Goal: Task Accomplishment & Management: Manage account settings

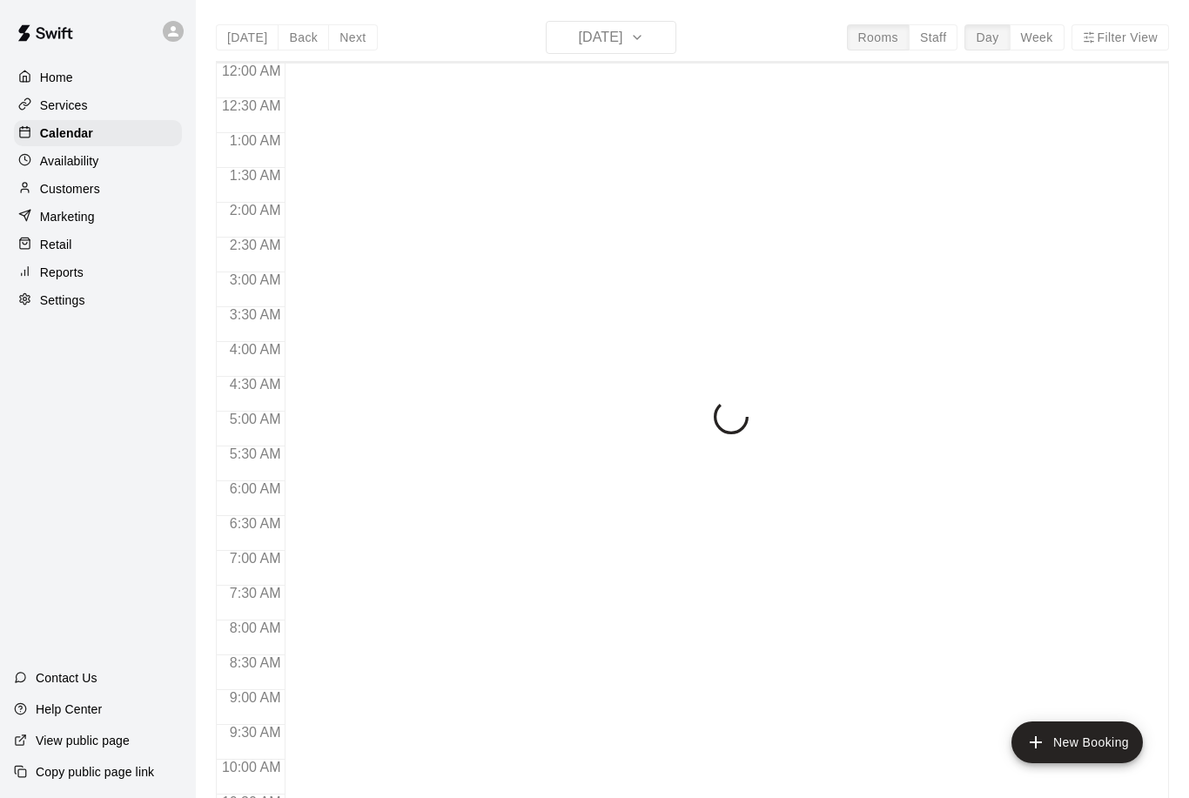
scroll to position [620, 0]
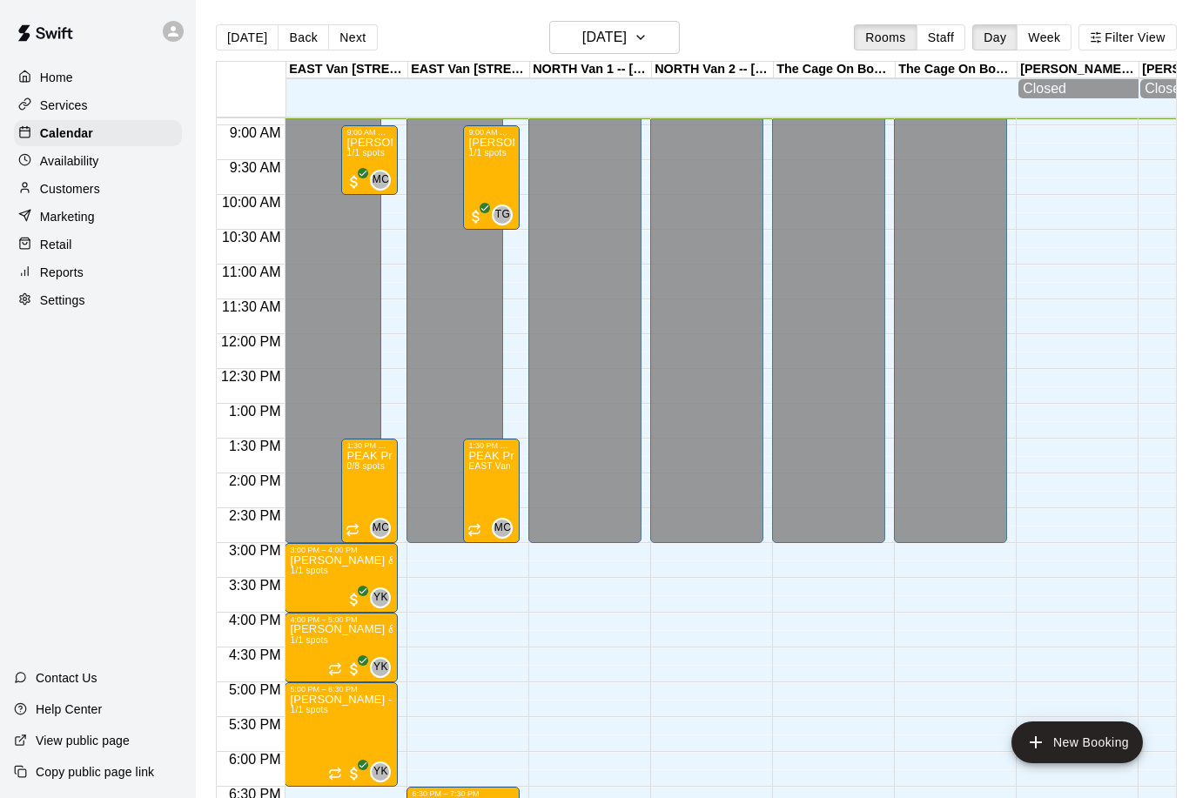
click at [91, 104] on div "Services" at bounding box center [98, 105] width 168 height 26
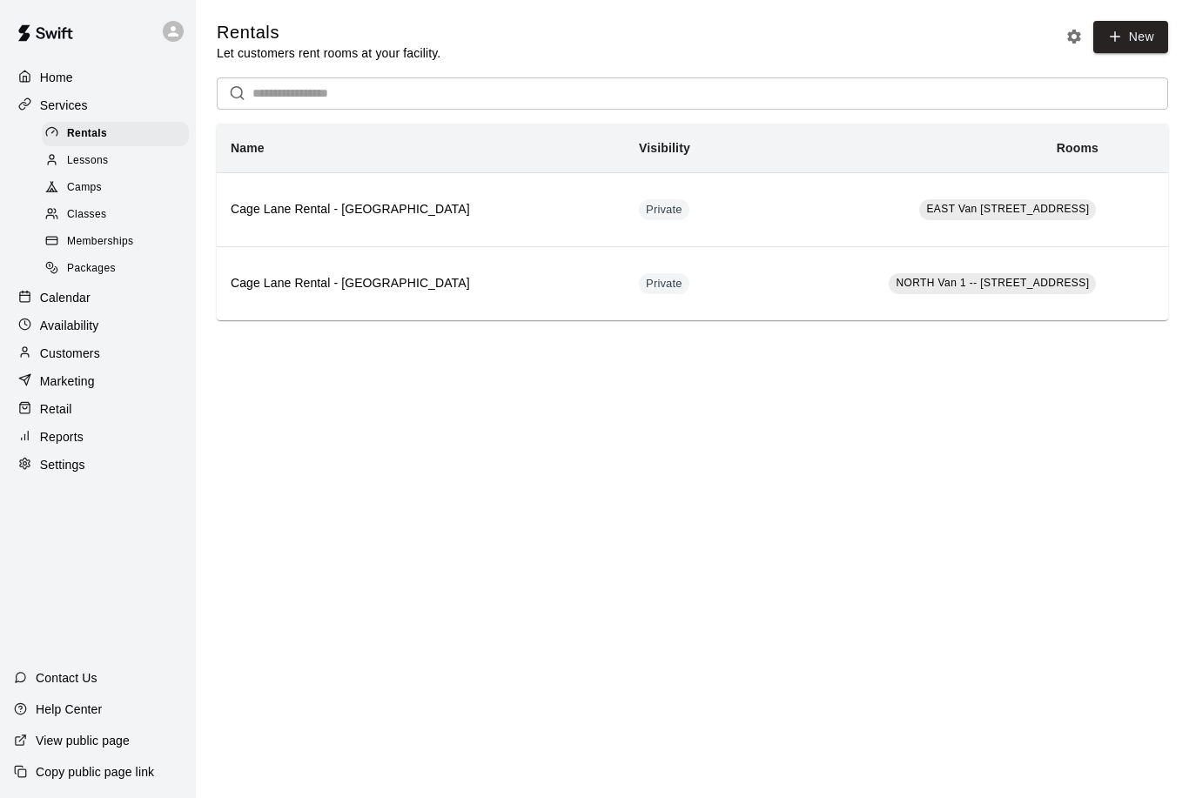
click at [113, 187] on div "Camps" at bounding box center [115, 188] width 147 height 24
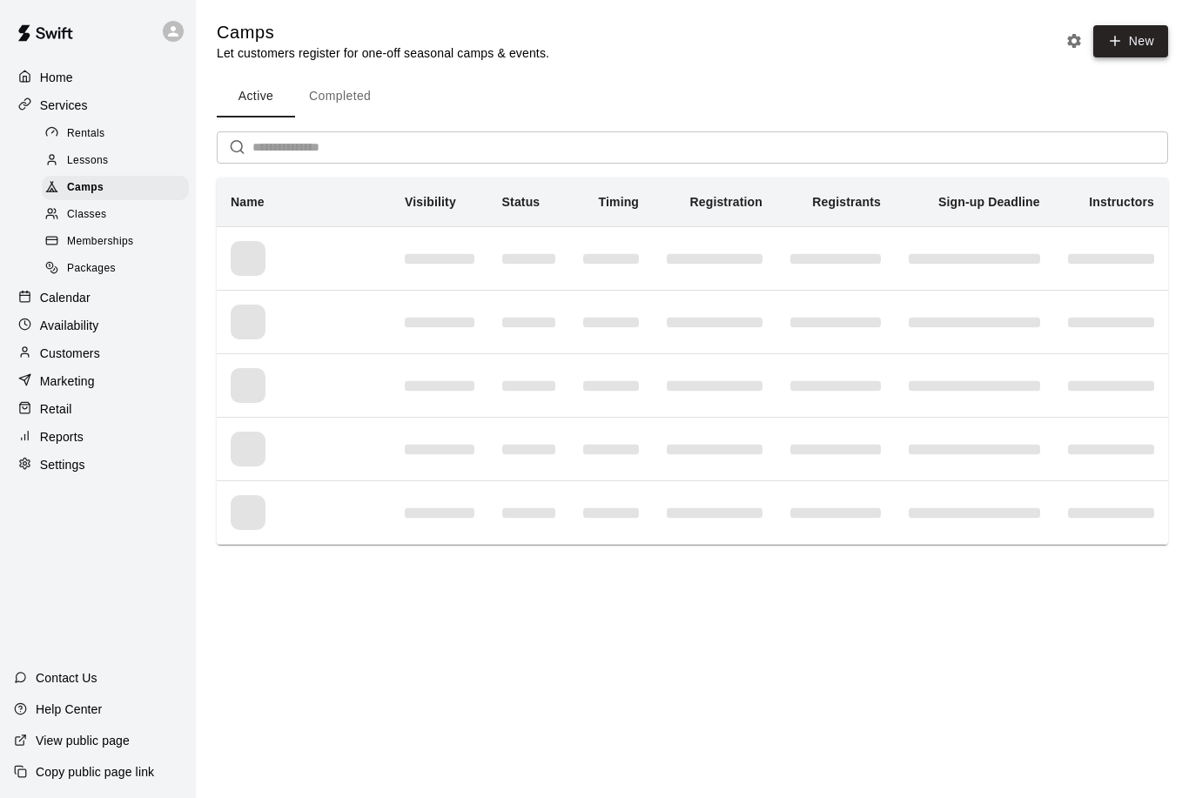
click at [1118, 45] on icon "button" at bounding box center [1115, 41] width 16 height 16
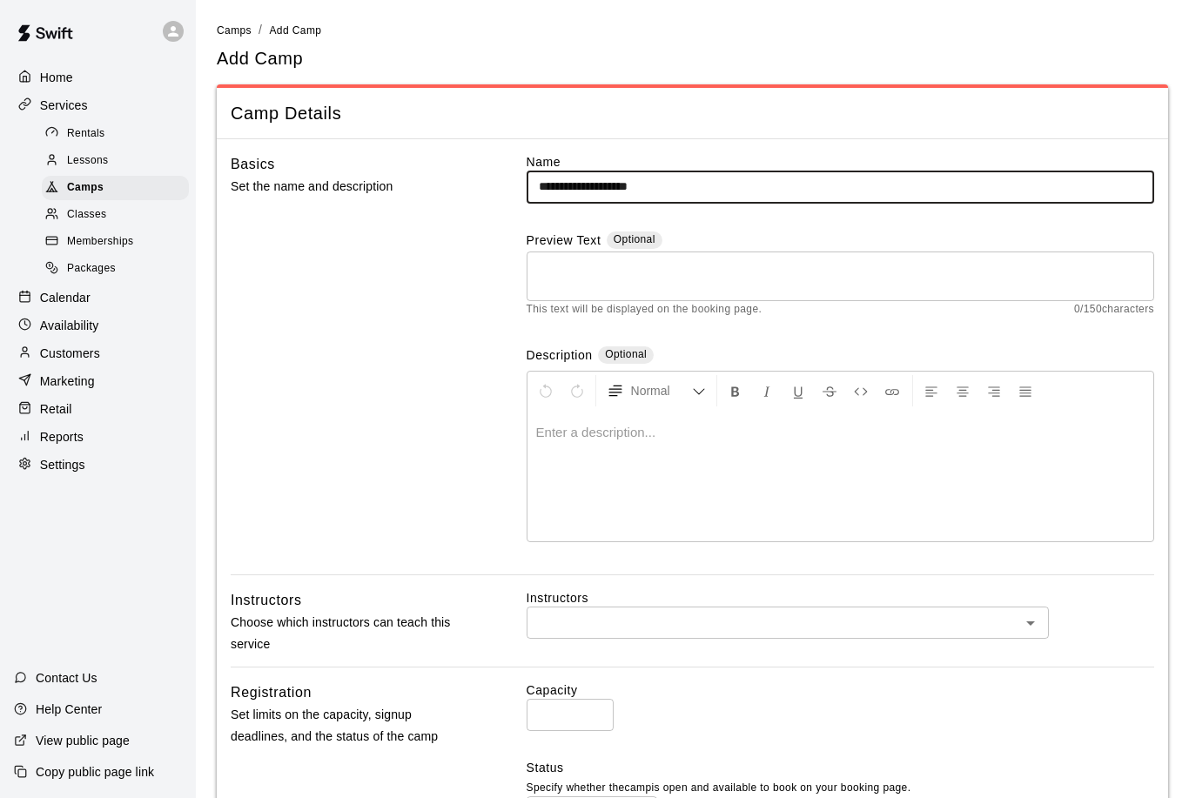
type input "**********"
click at [603, 792] on body "**********" at bounding box center [594, 651] width 1189 height 1302
type input "**********"
click at [631, 455] on div at bounding box center [840, 476] width 626 height 131
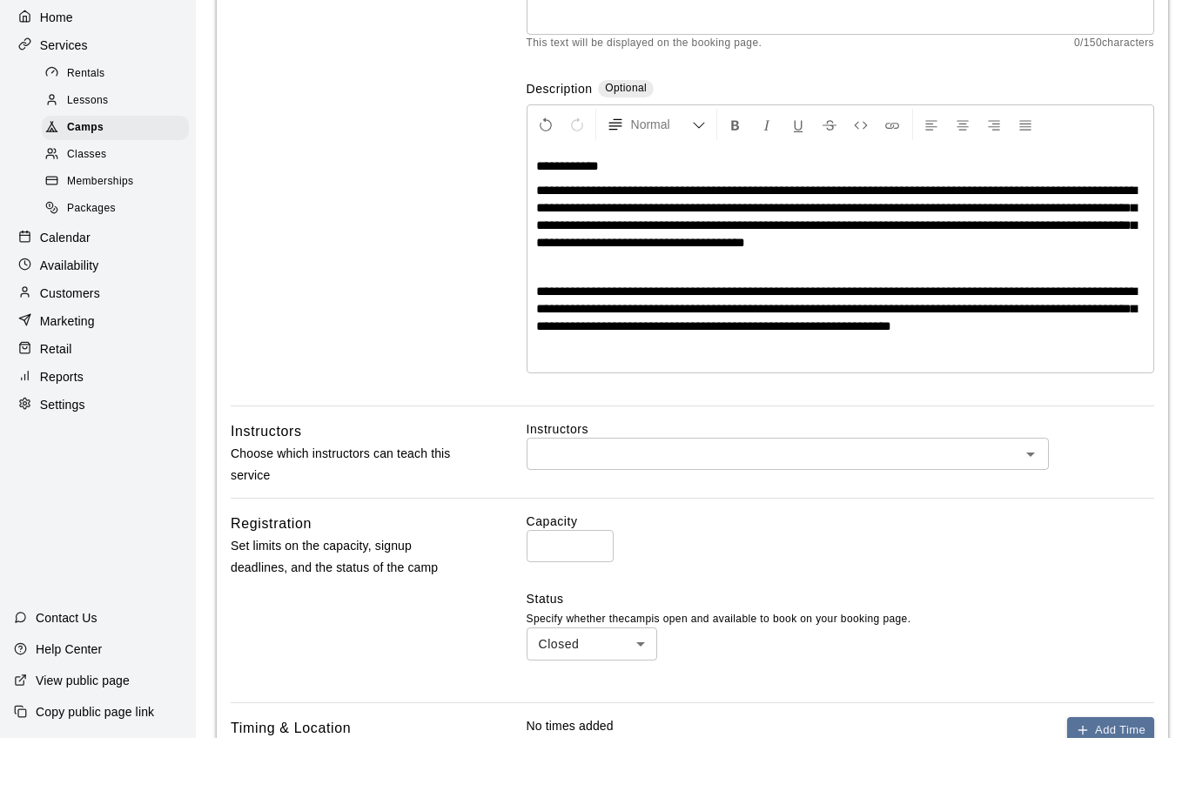
scroll to position [229, 0]
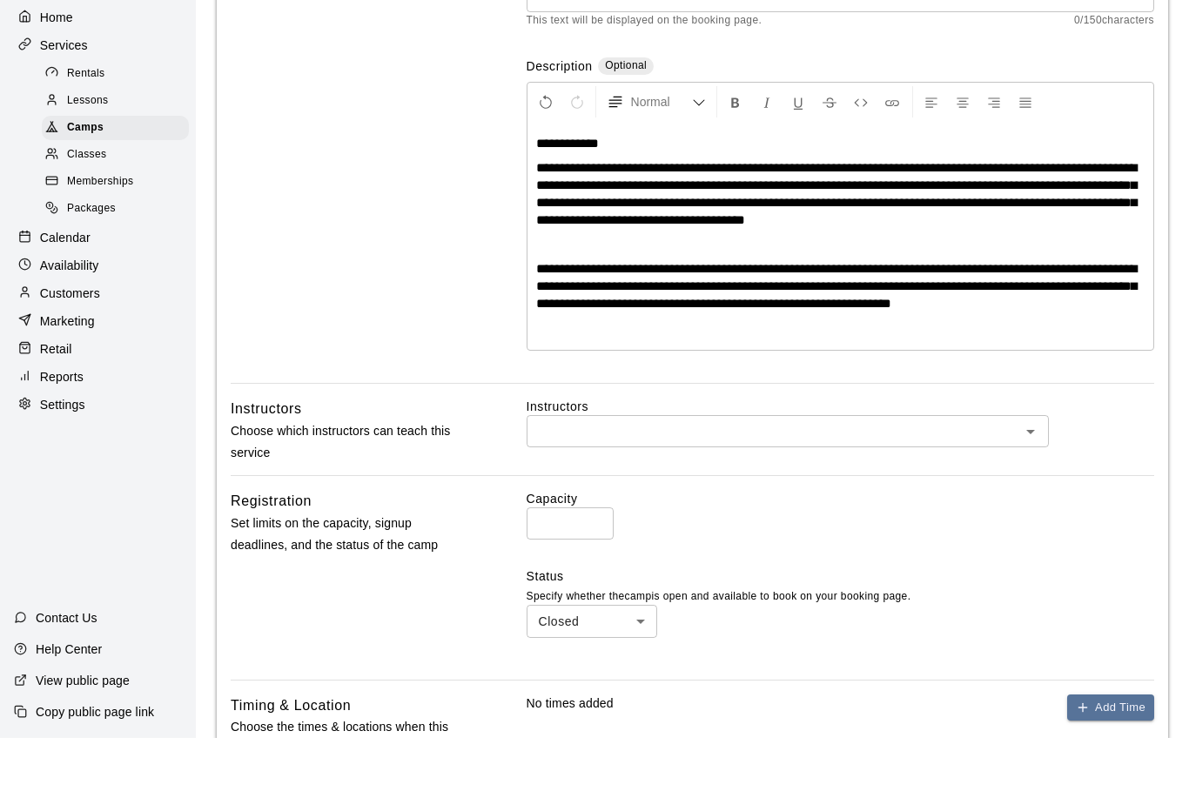
click at [1020, 481] on icon "Open" at bounding box center [1030, 491] width 21 height 21
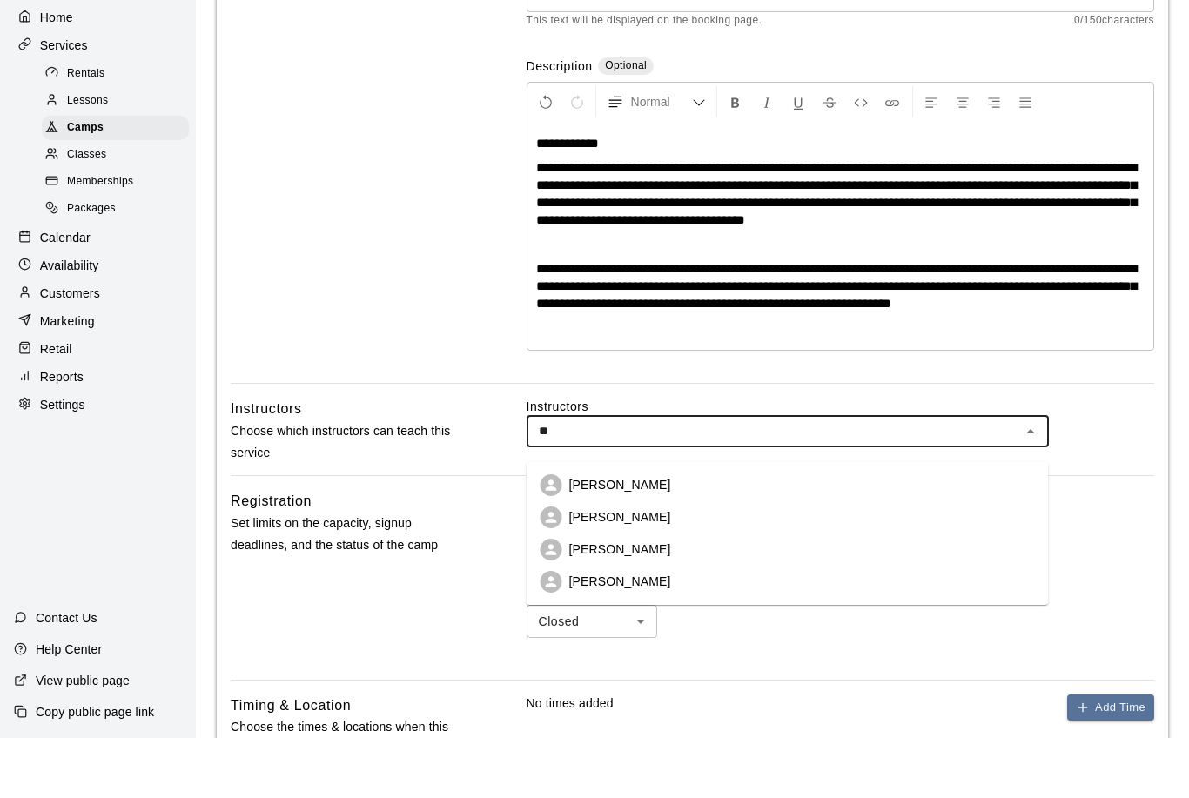
type input "***"
click at [666, 529] on li "[PERSON_NAME]" at bounding box center [787, 545] width 522 height 32
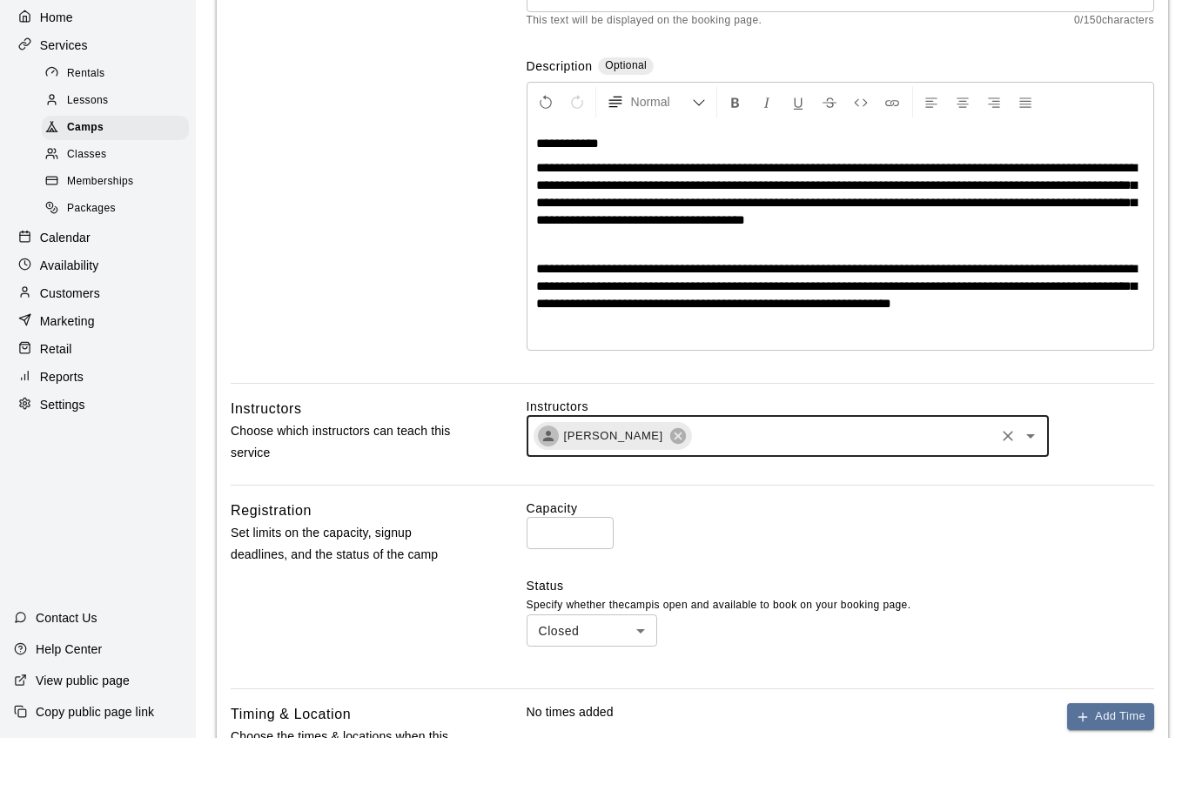
scroll to position [247, 0]
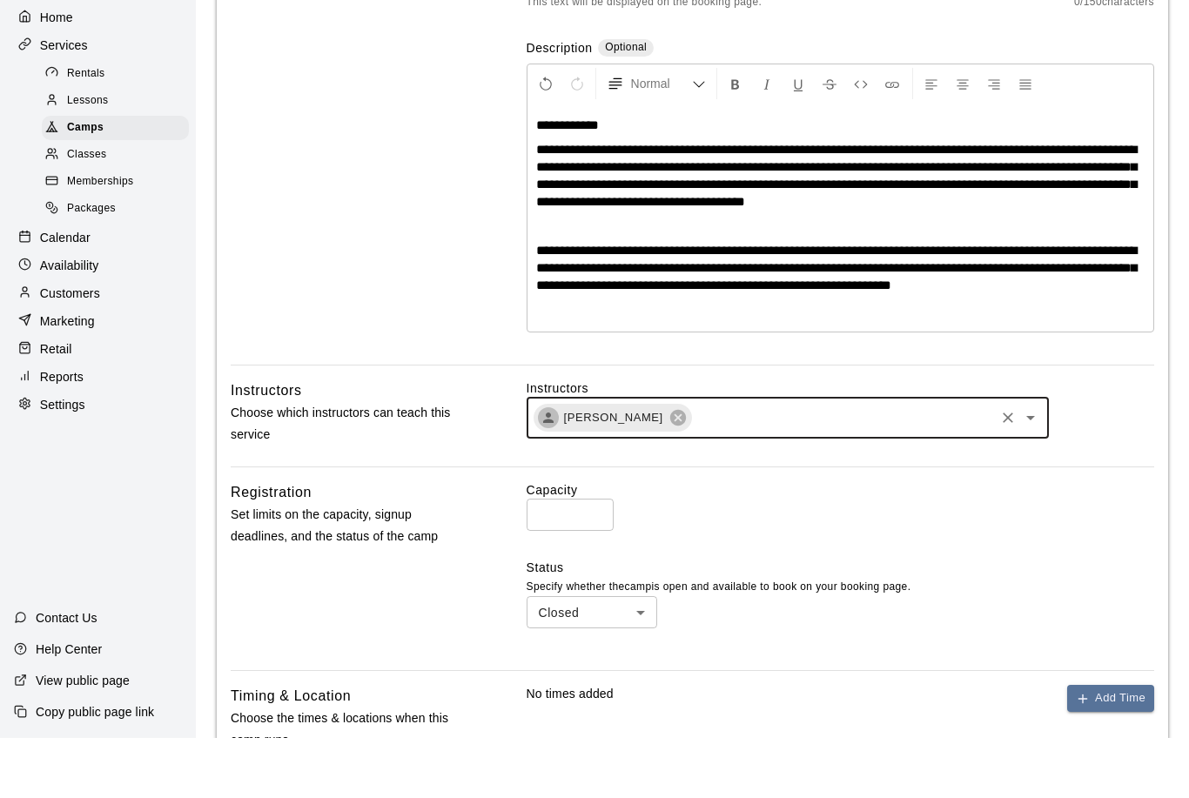
click at [586, 559] on input "*" at bounding box center [569, 575] width 87 height 32
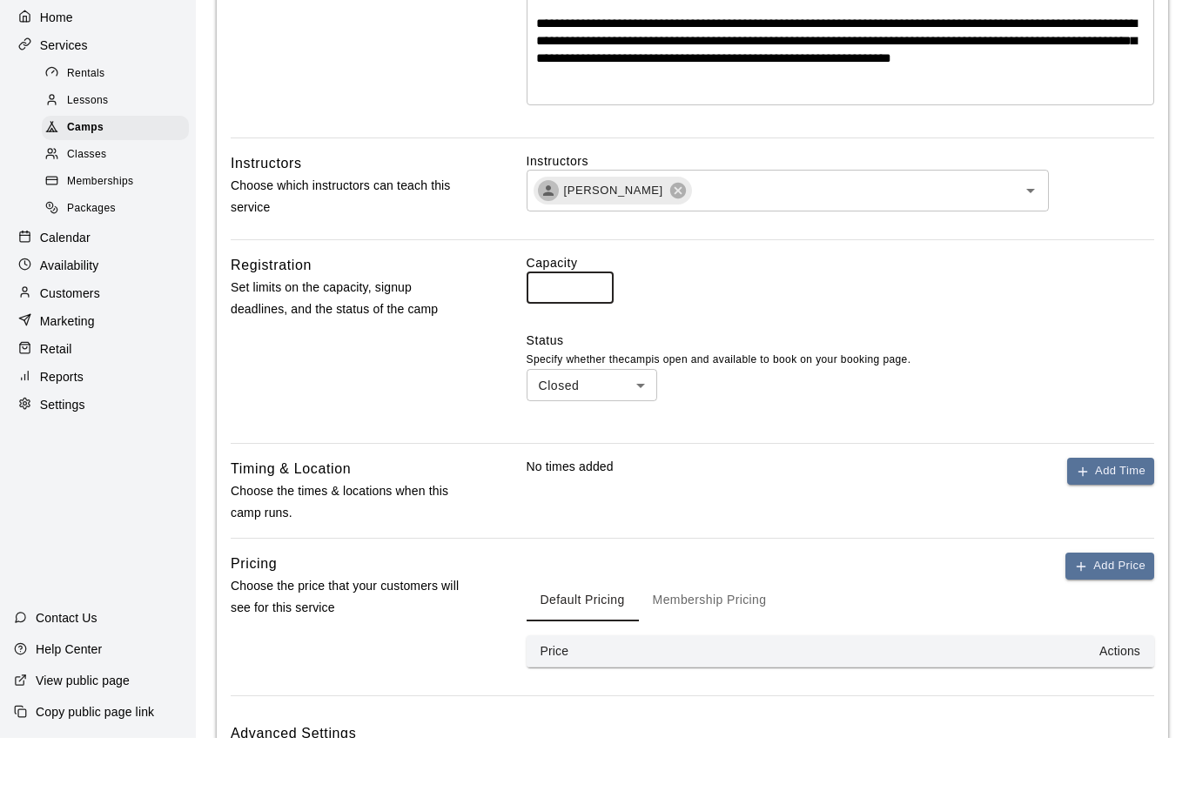
scroll to position [488, 0]
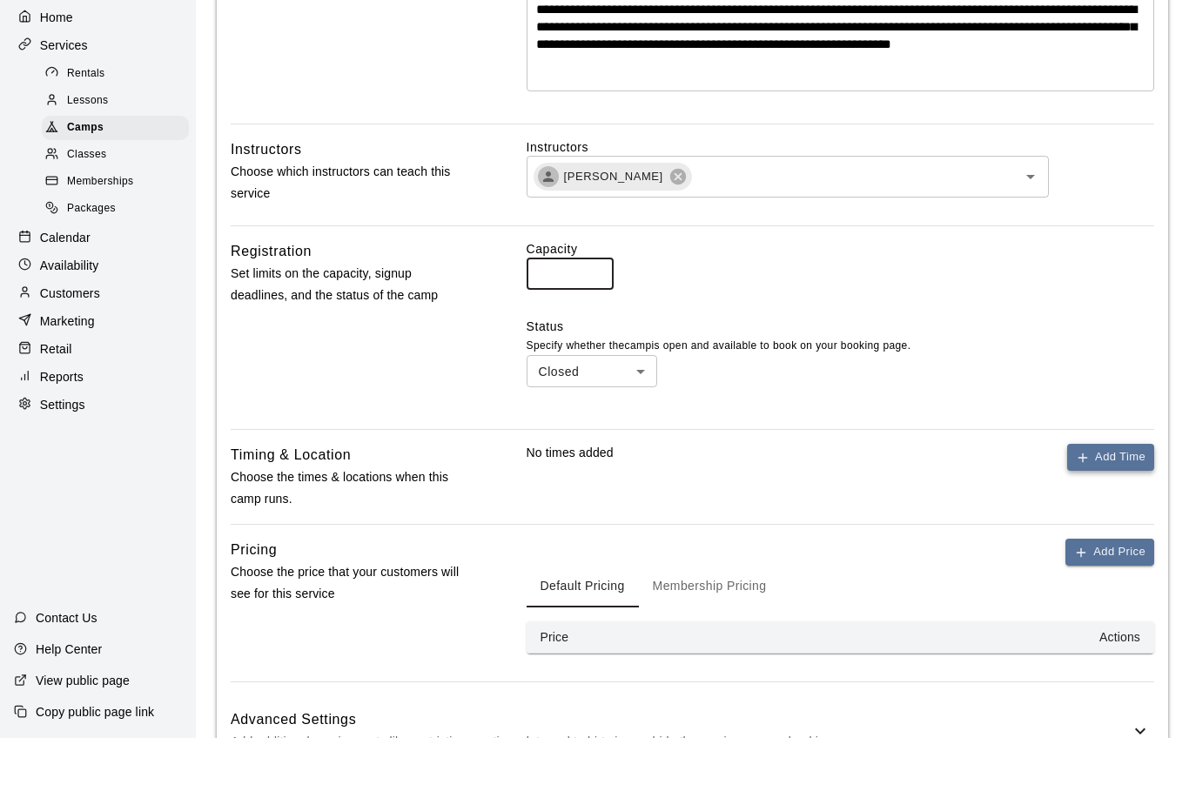
type input "*"
click at [1113, 504] on button "Add Time" at bounding box center [1110, 517] width 87 height 27
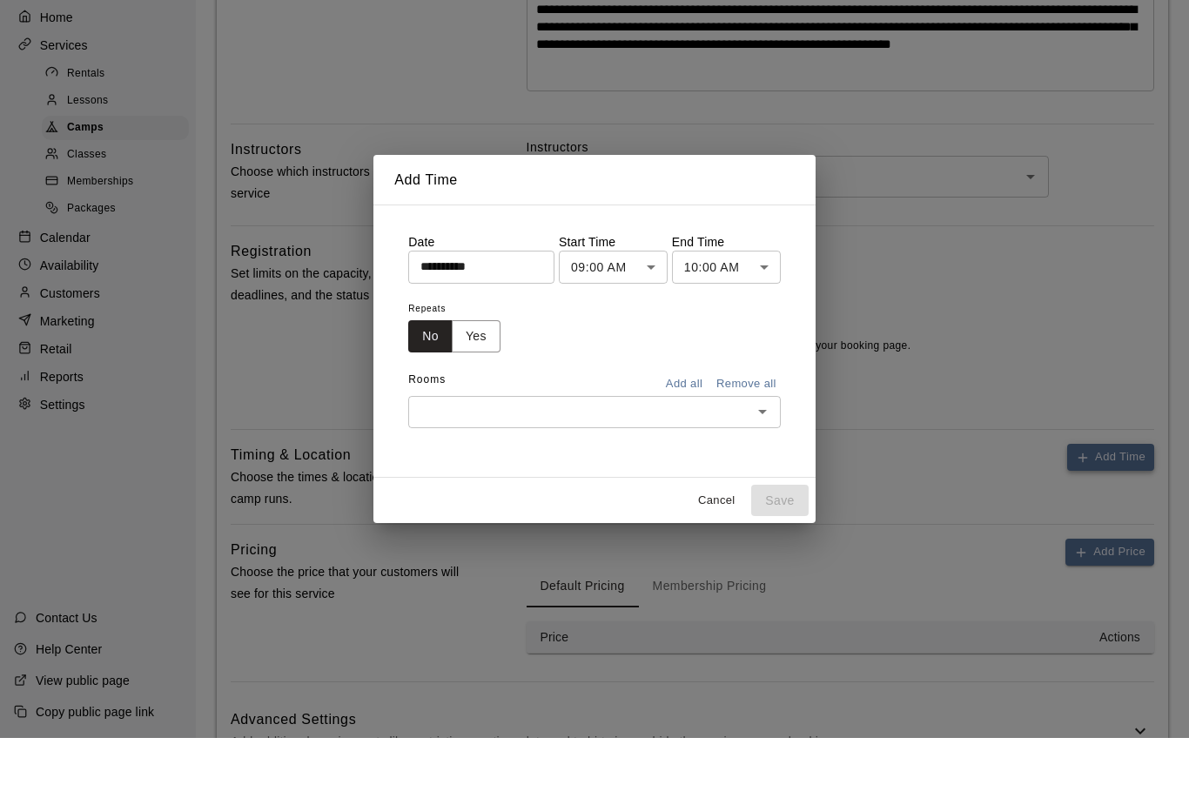
scroll to position [549, 0]
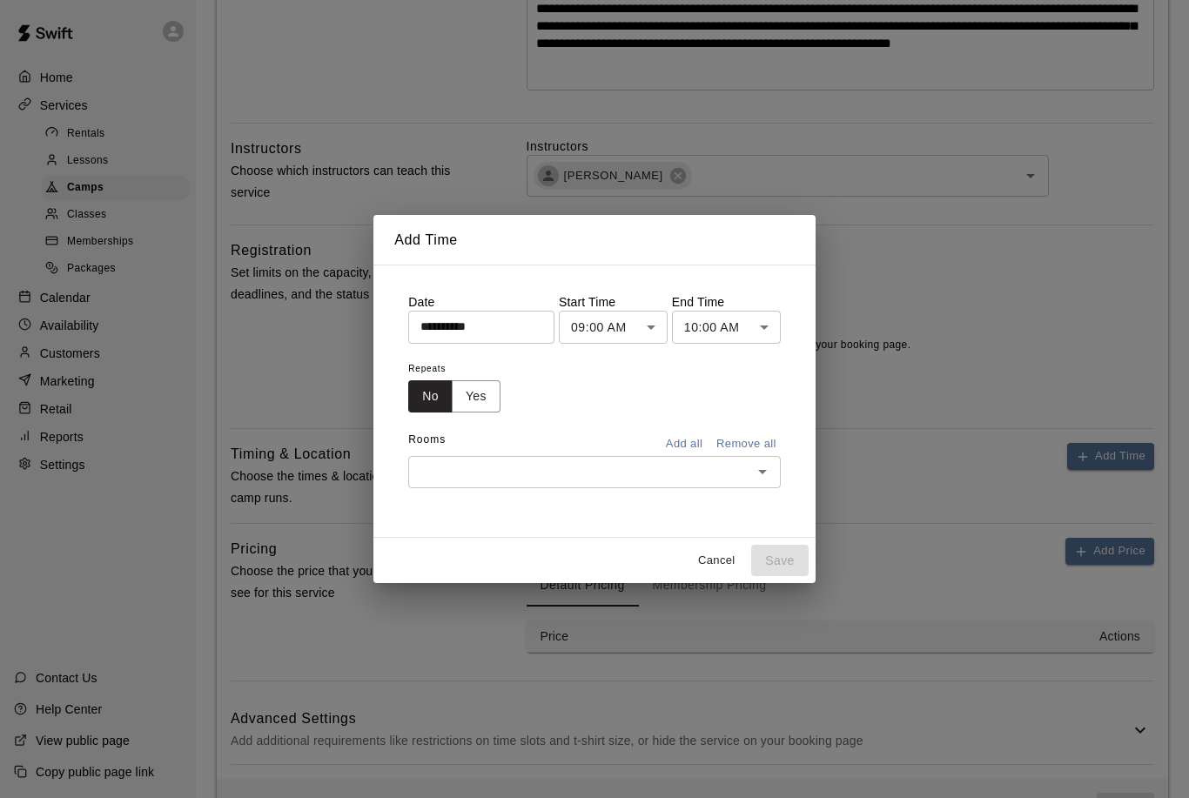
click at [758, 474] on icon "Open" at bounding box center [762, 472] width 9 height 4
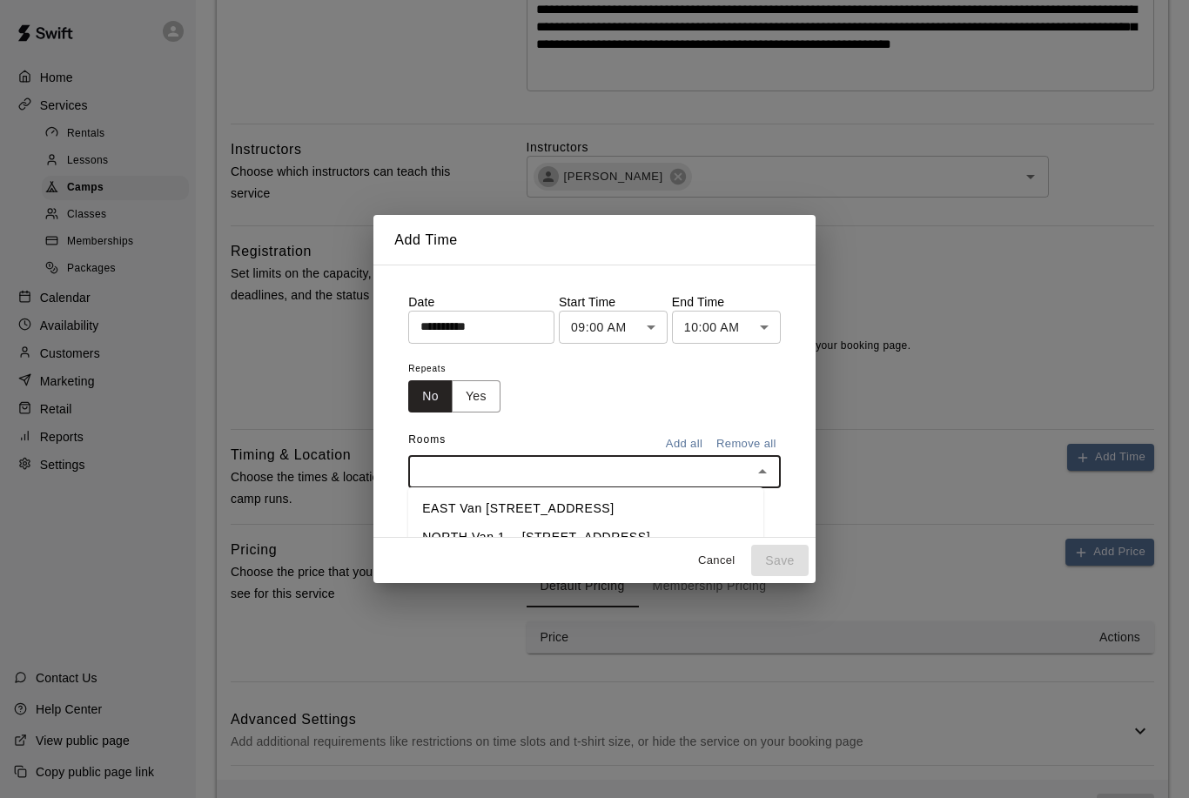
click at [606, 523] on li "EAST Van [STREET_ADDRESS]" at bounding box center [585, 508] width 355 height 29
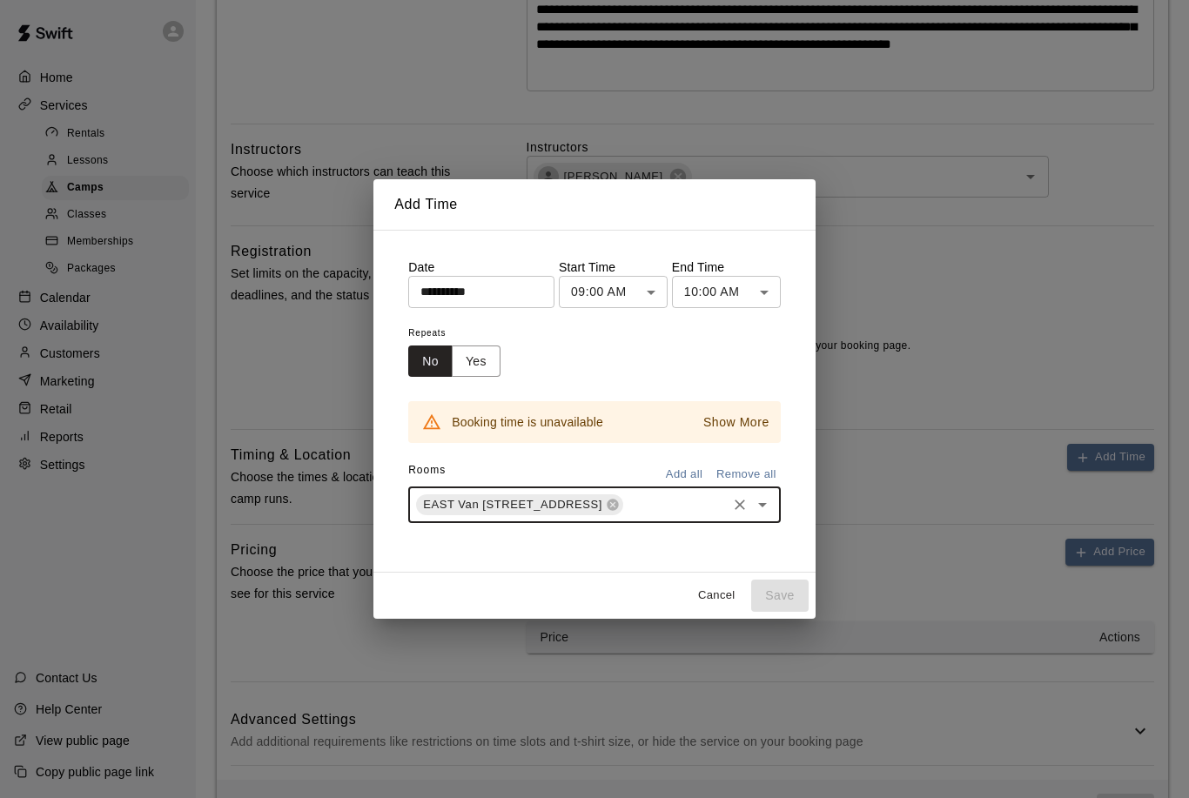
click at [492, 308] on input "**********" at bounding box center [475, 292] width 134 height 32
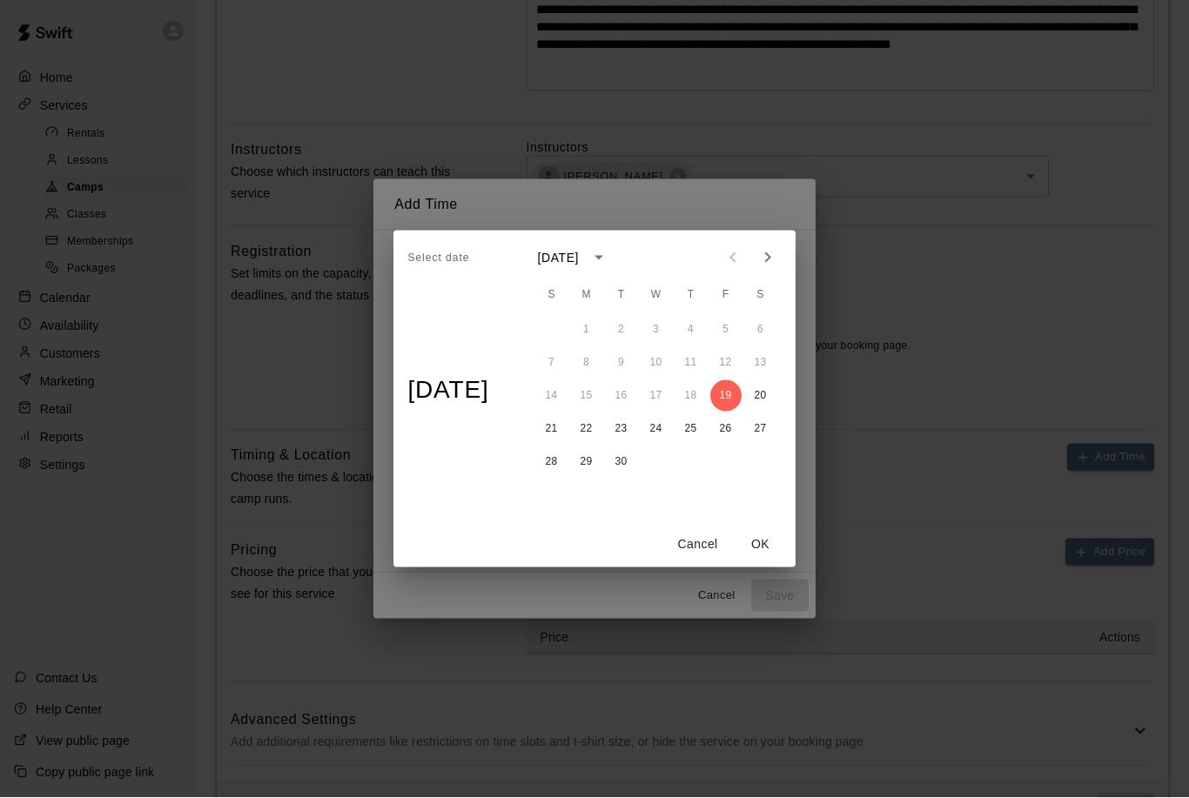
scroll to position [549, 0]
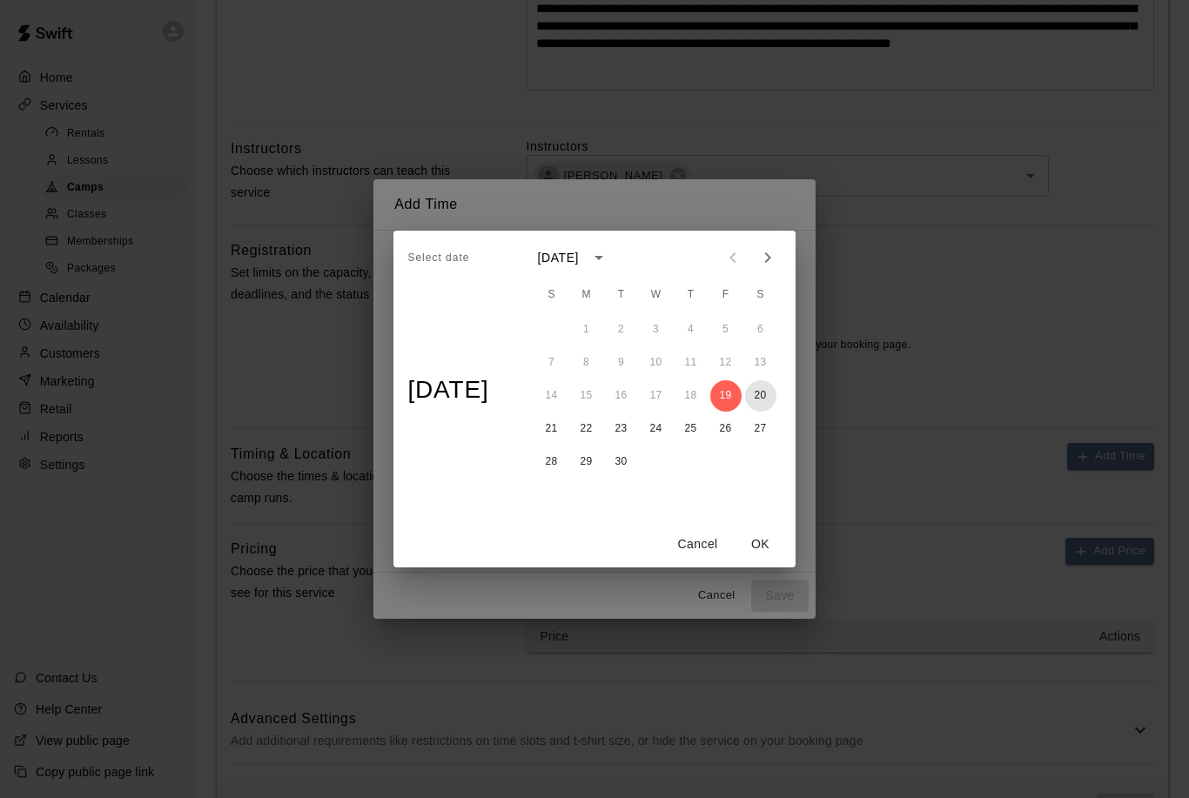
click at [773, 412] on button "20" at bounding box center [760, 395] width 31 height 31
type input "**********"
click at [772, 560] on button "OK" at bounding box center [761, 544] width 56 height 32
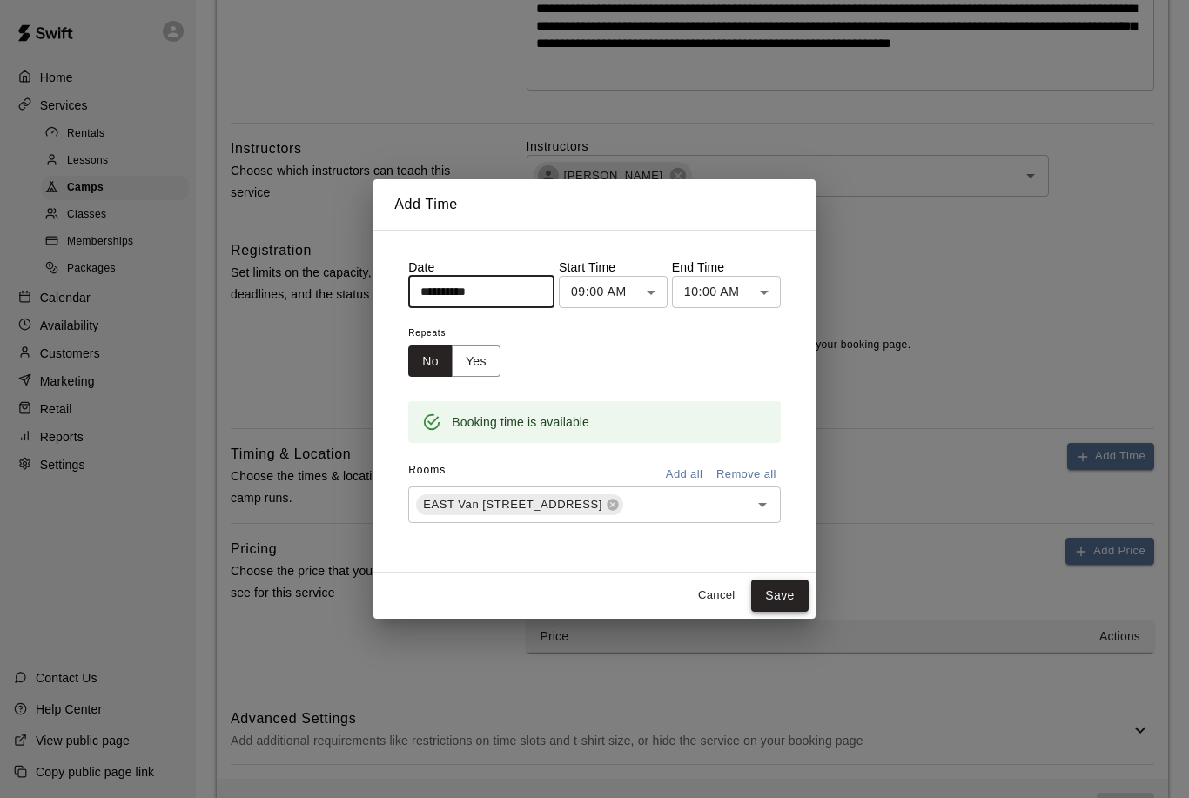
click at [782, 612] on button "Save" at bounding box center [779, 596] width 57 height 32
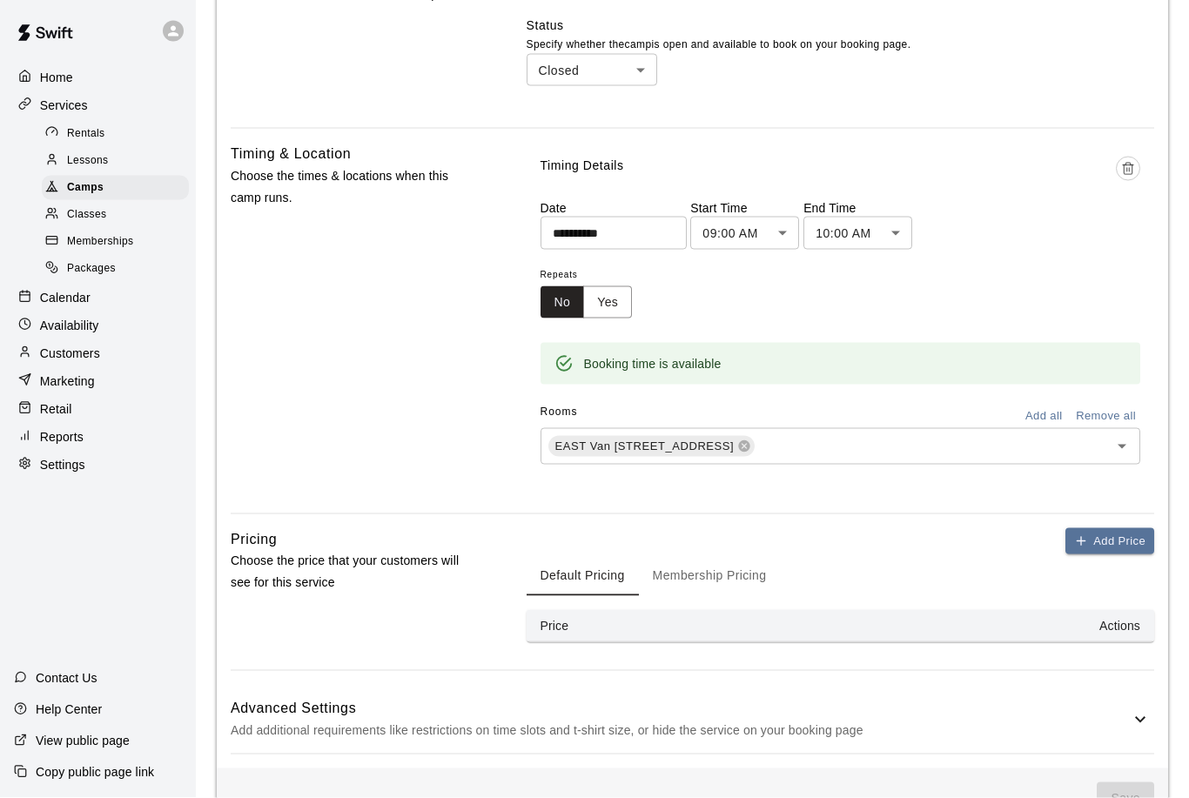
scroll to position [848, 0]
click at [1109, 557] on button "Add Price" at bounding box center [1109, 543] width 89 height 27
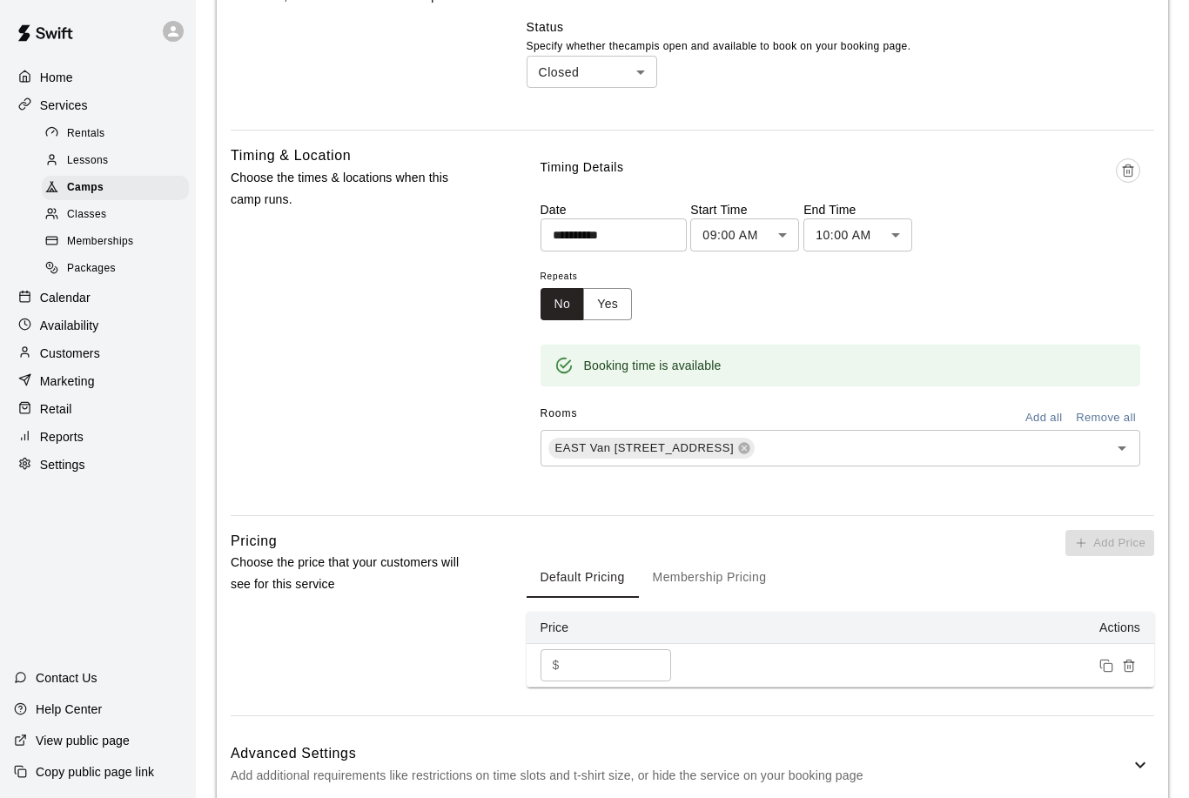
click at [624, 681] on input "*" at bounding box center [619, 665] width 104 height 32
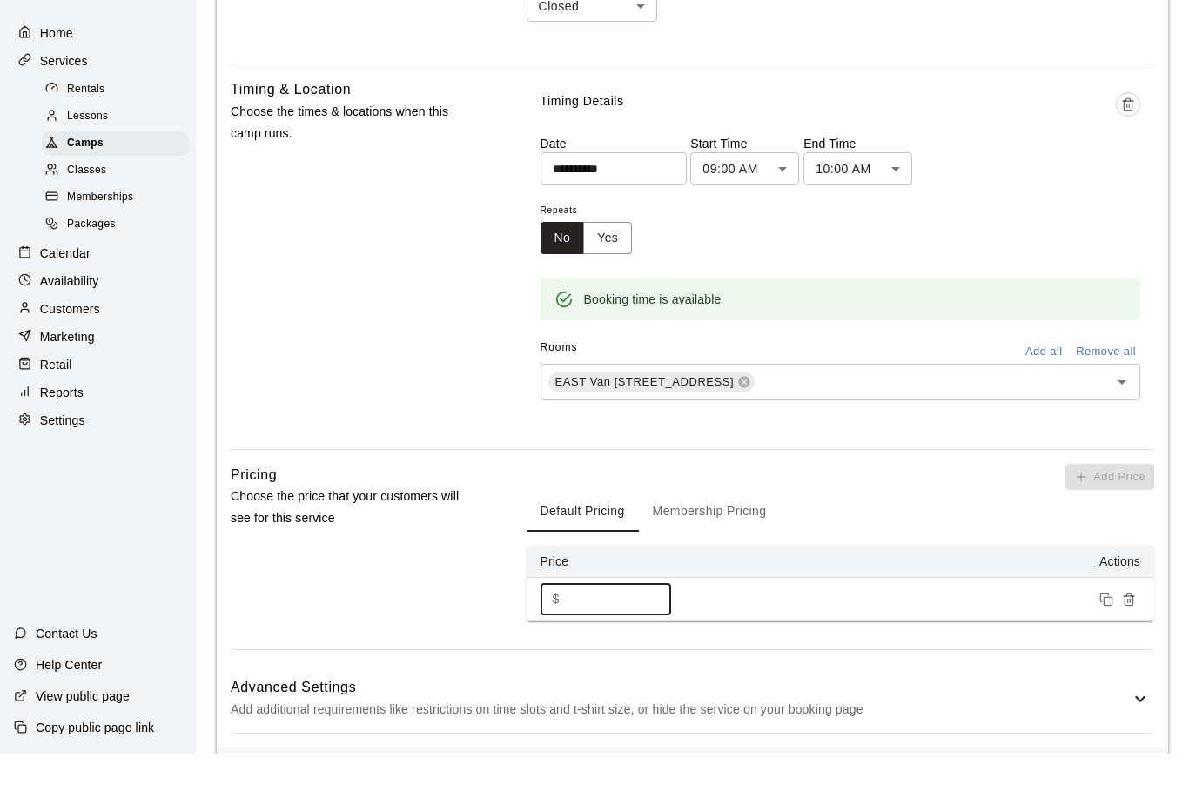
scroll to position [954, 0]
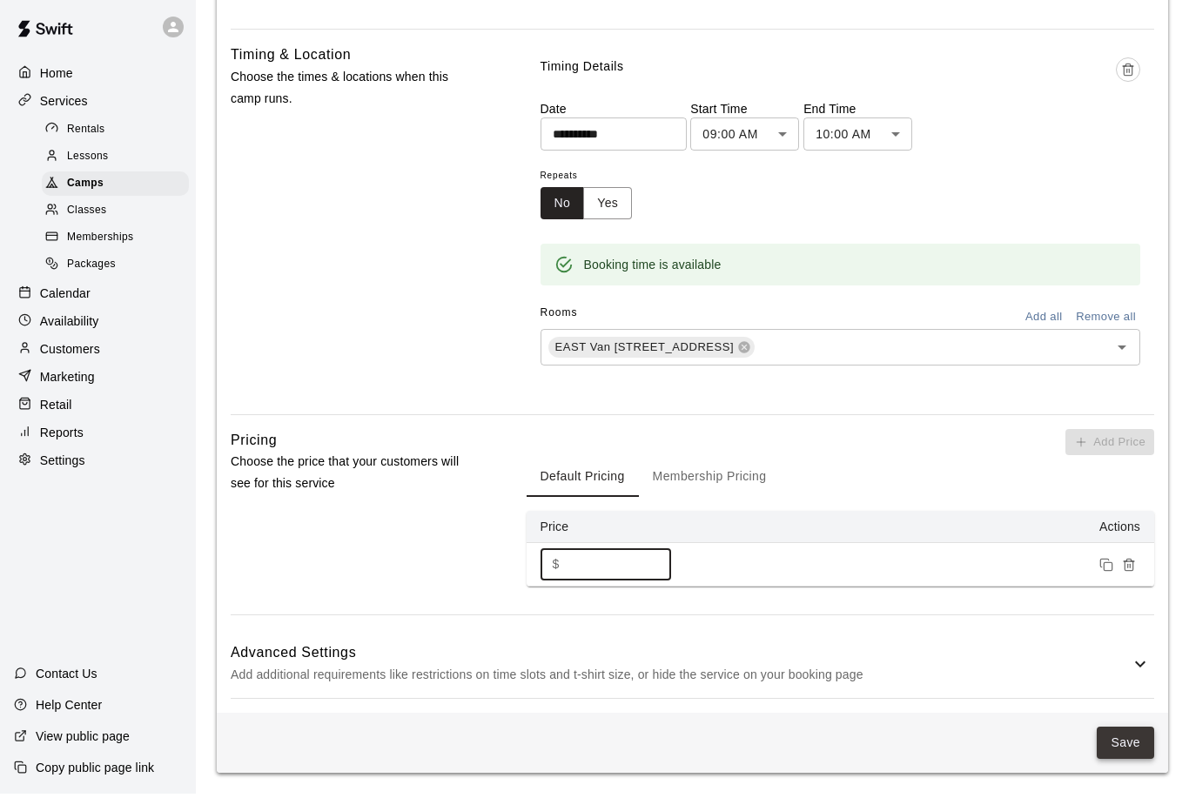
type input "**"
click at [1124, 748] on button "Save" at bounding box center [1124, 747] width 57 height 32
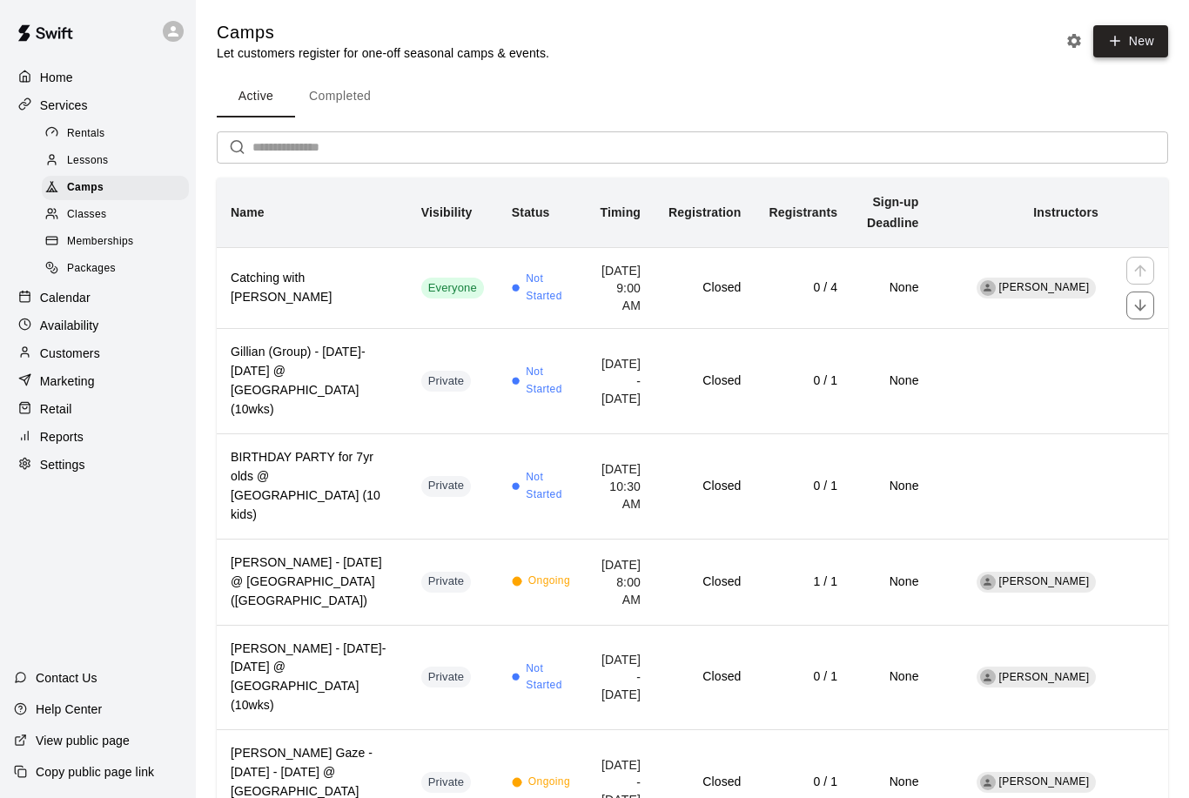
click at [1125, 50] on button "New" at bounding box center [1130, 41] width 75 height 32
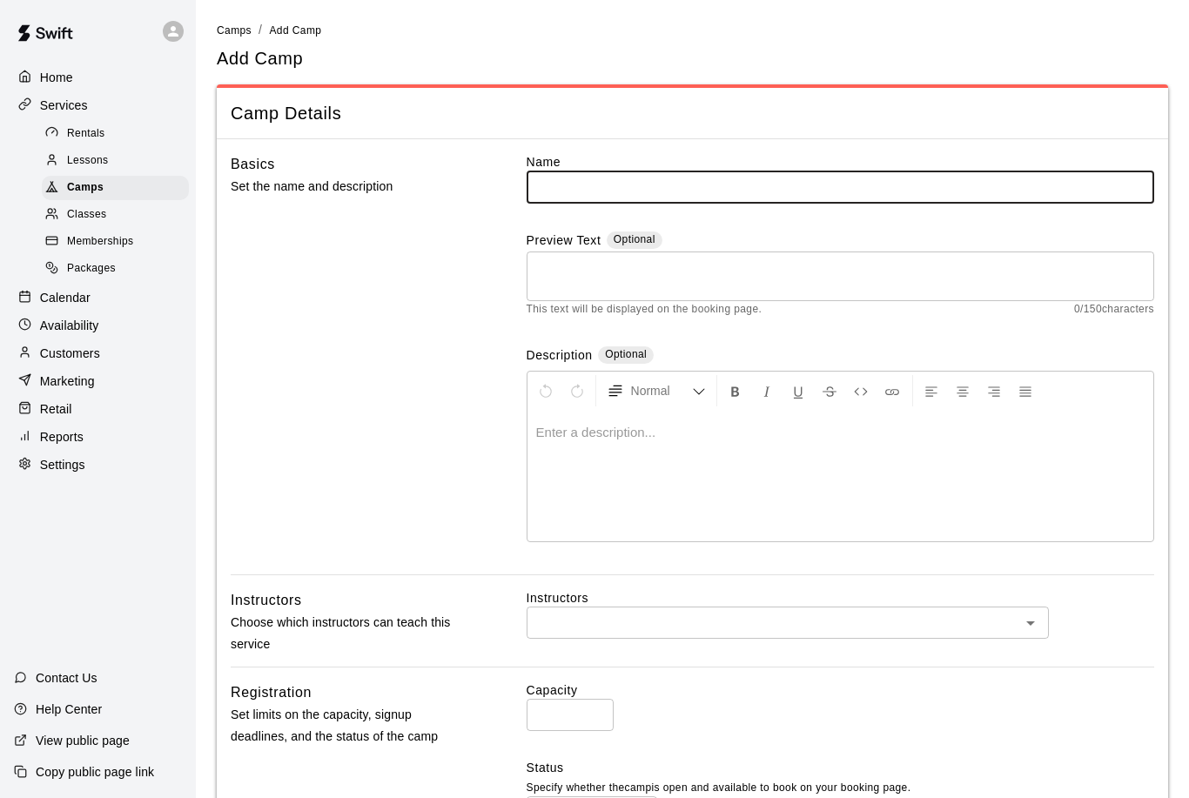
click at [40, 77] on p "Home" at bounding box center [56, 77] width 33 height 17
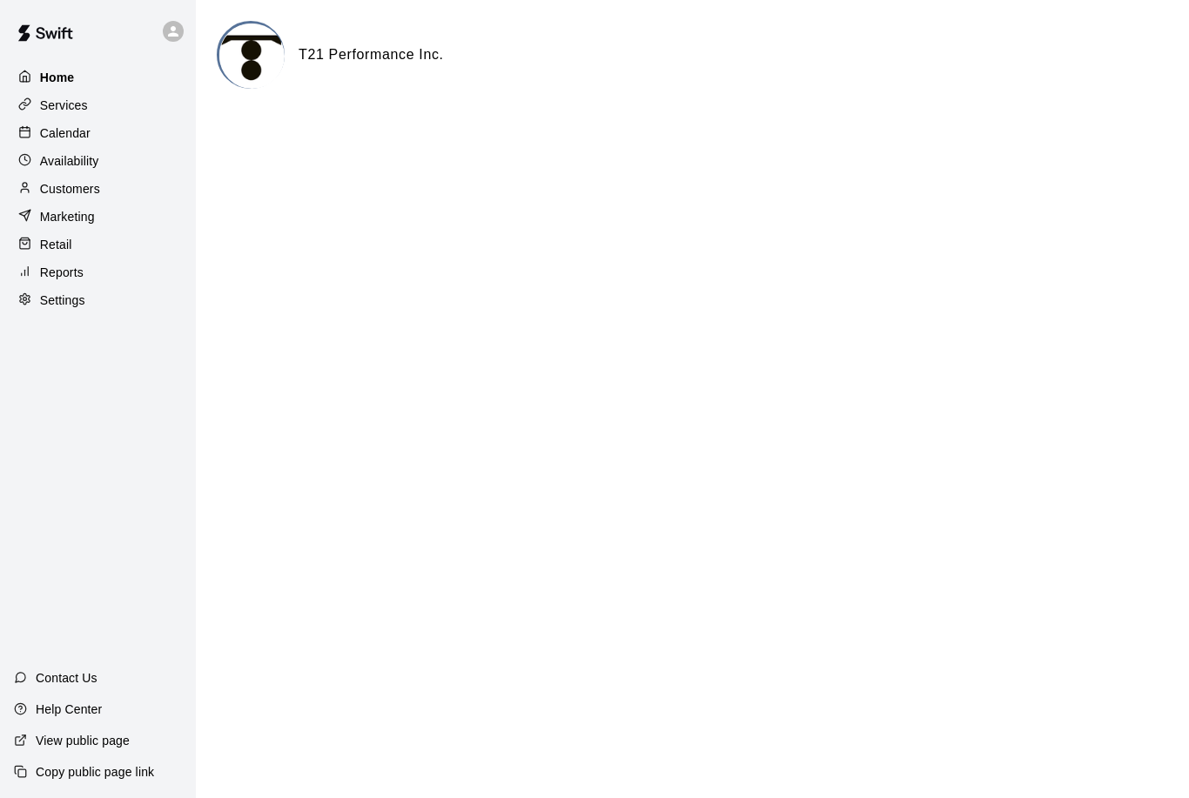
click at [50, 81] on p "Home" at bounding box center [57, 77] width 35 height 17
click at [57, 130] on p "Calendar" at bounding box center [65, 132] width 50 height 17
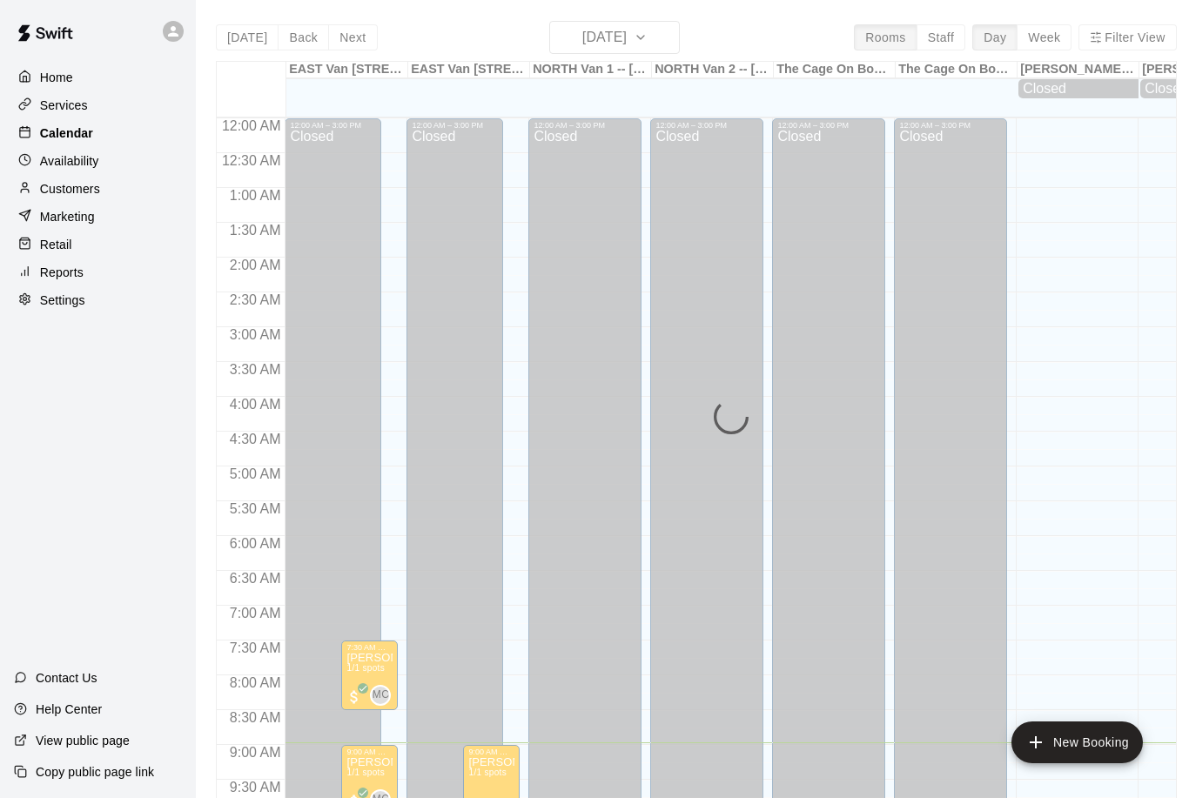
scroll to position [624, 0]
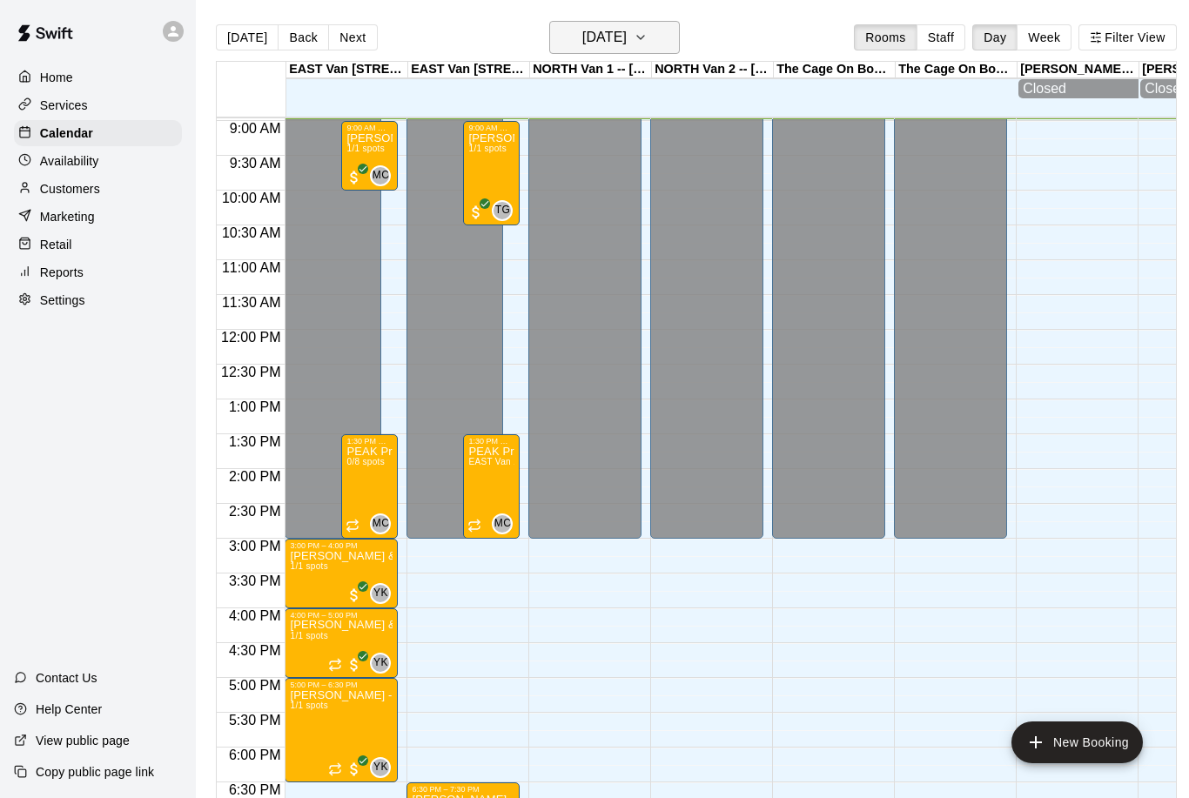
click at [647, 30] on icon "button" at bounding box center [641, 37] width 14 height 21
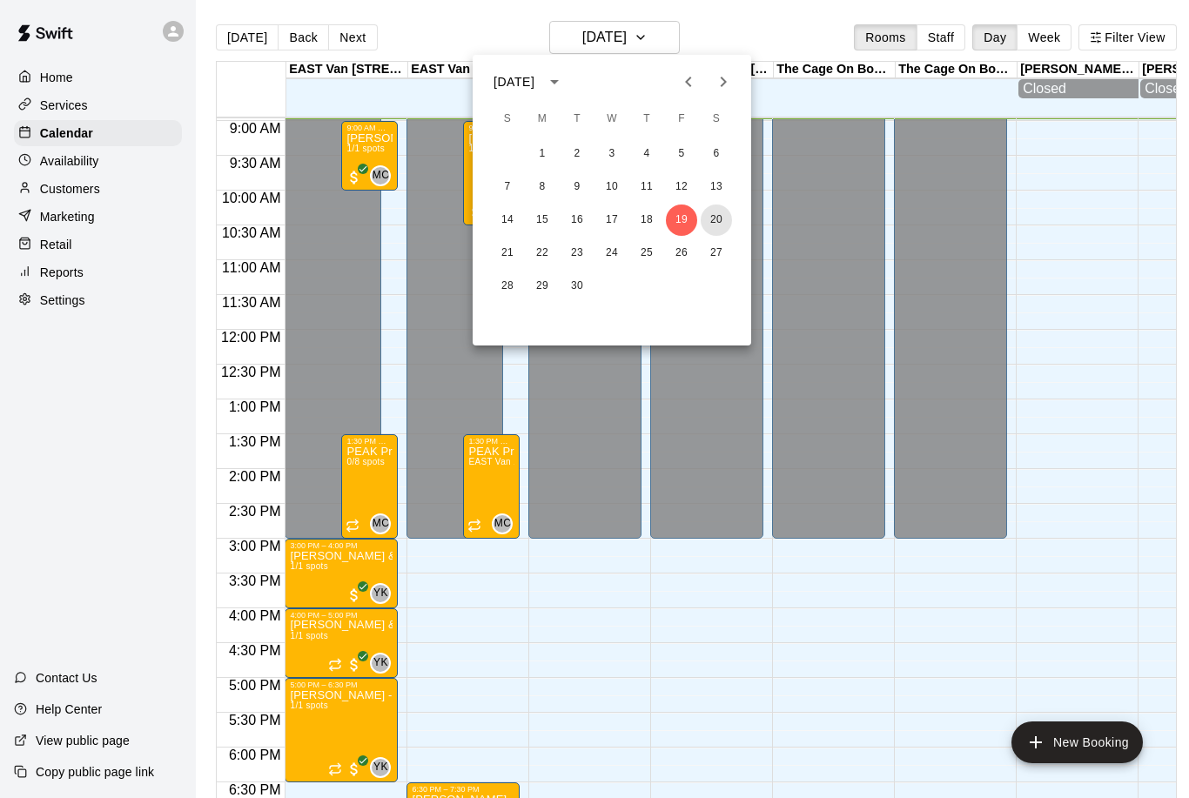
click at [716, 217] on button "20" at bounding box center [716, 220] width 31 height 31
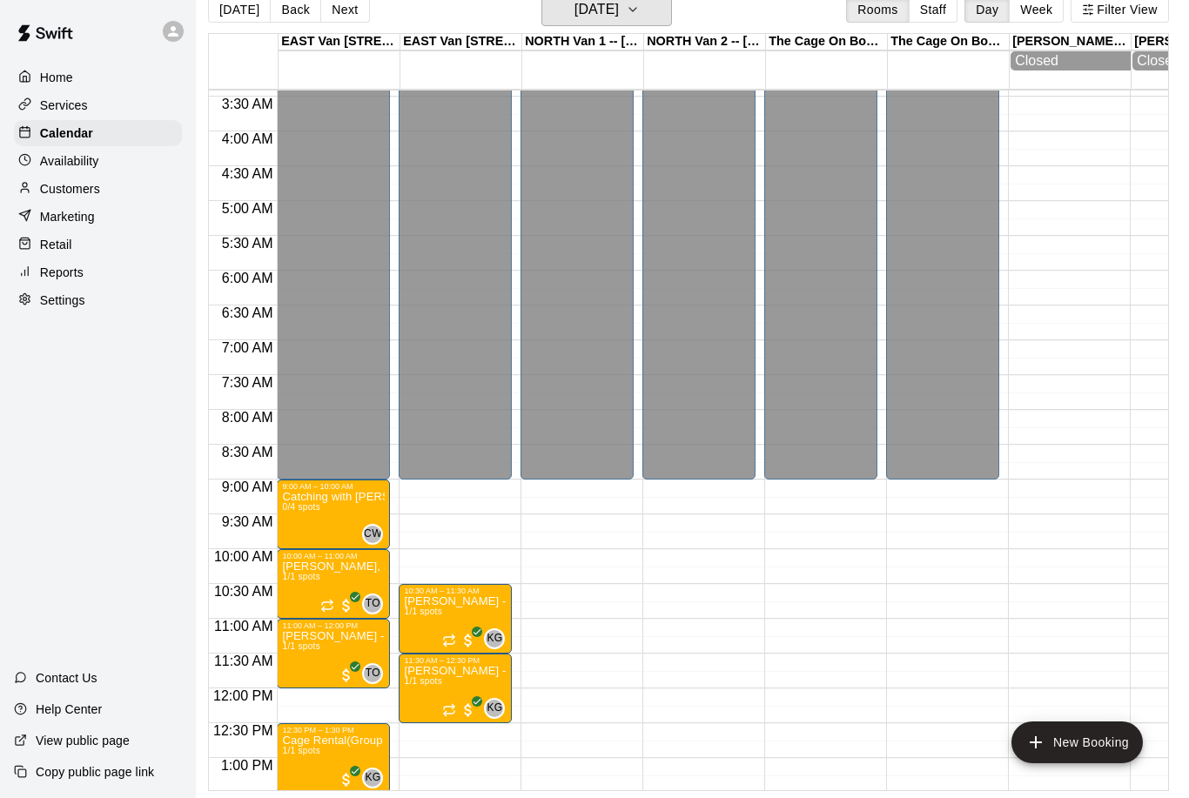
scroll to position [239, 0]
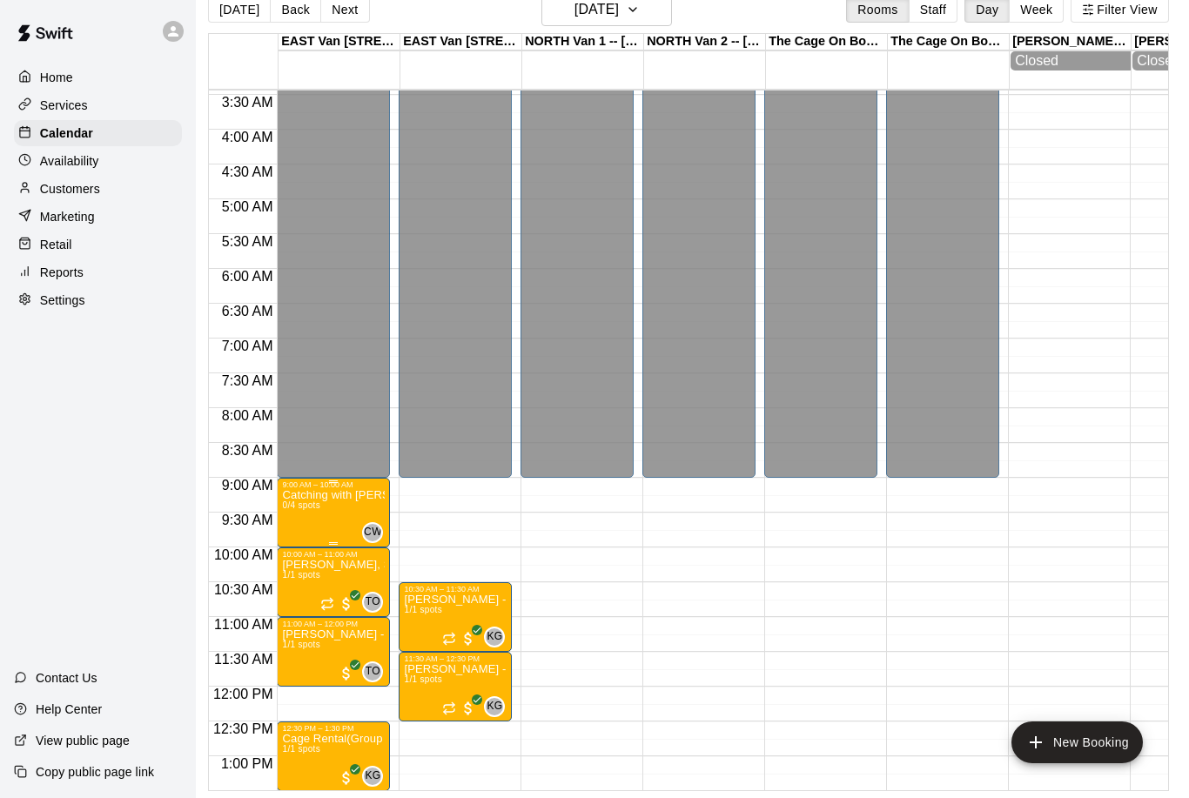
click at [314, 593] on button "delete" at bounding box center [300, 593] width 35 height 35
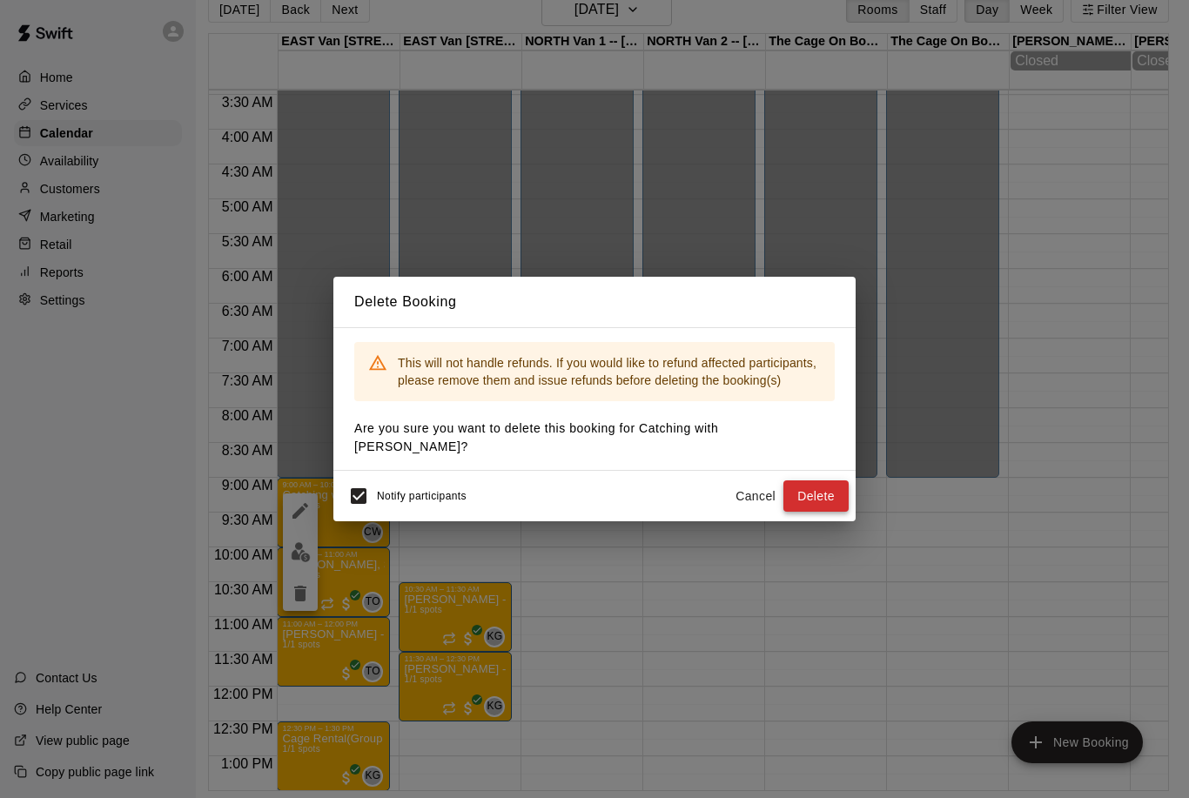
click at [809, 513] on button "Delete" at bounding box center [815, 496] width 65 height 32
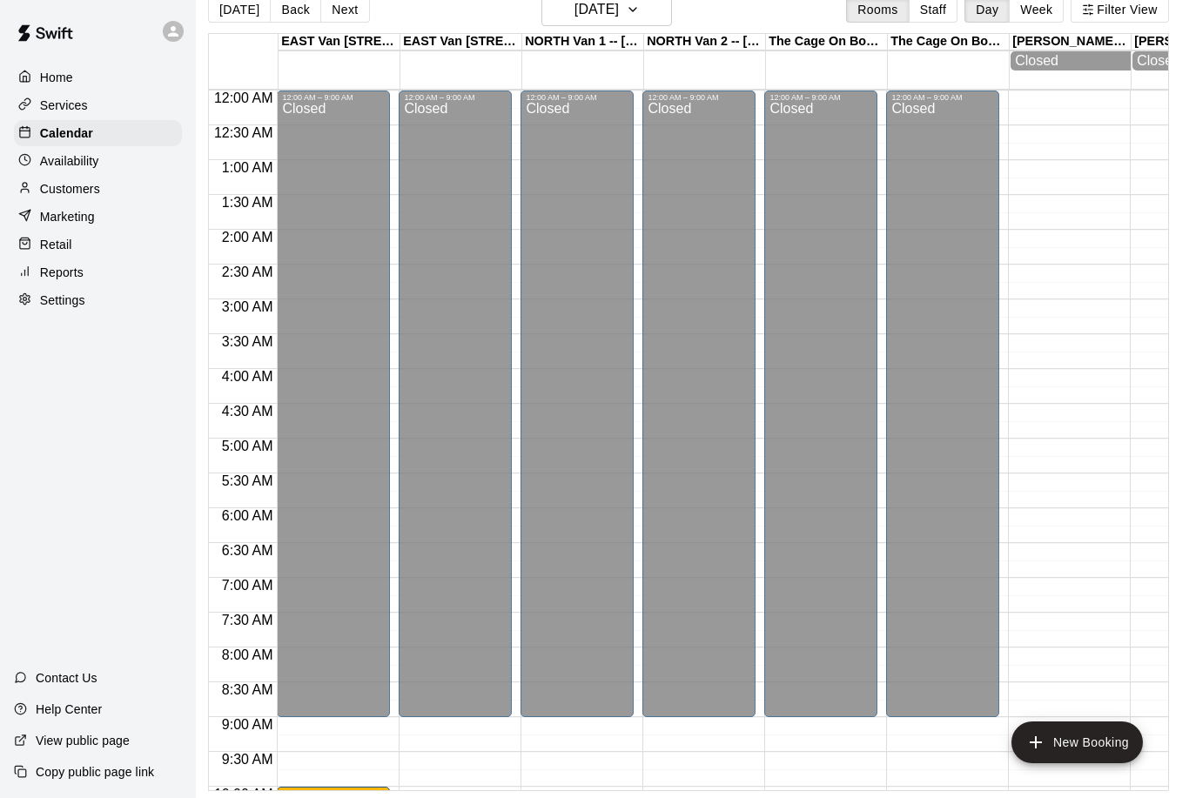
scroll to position [0, 0]
click at [52, 111] on p "Services" at bounding box center [64, 105] width 48 height 17
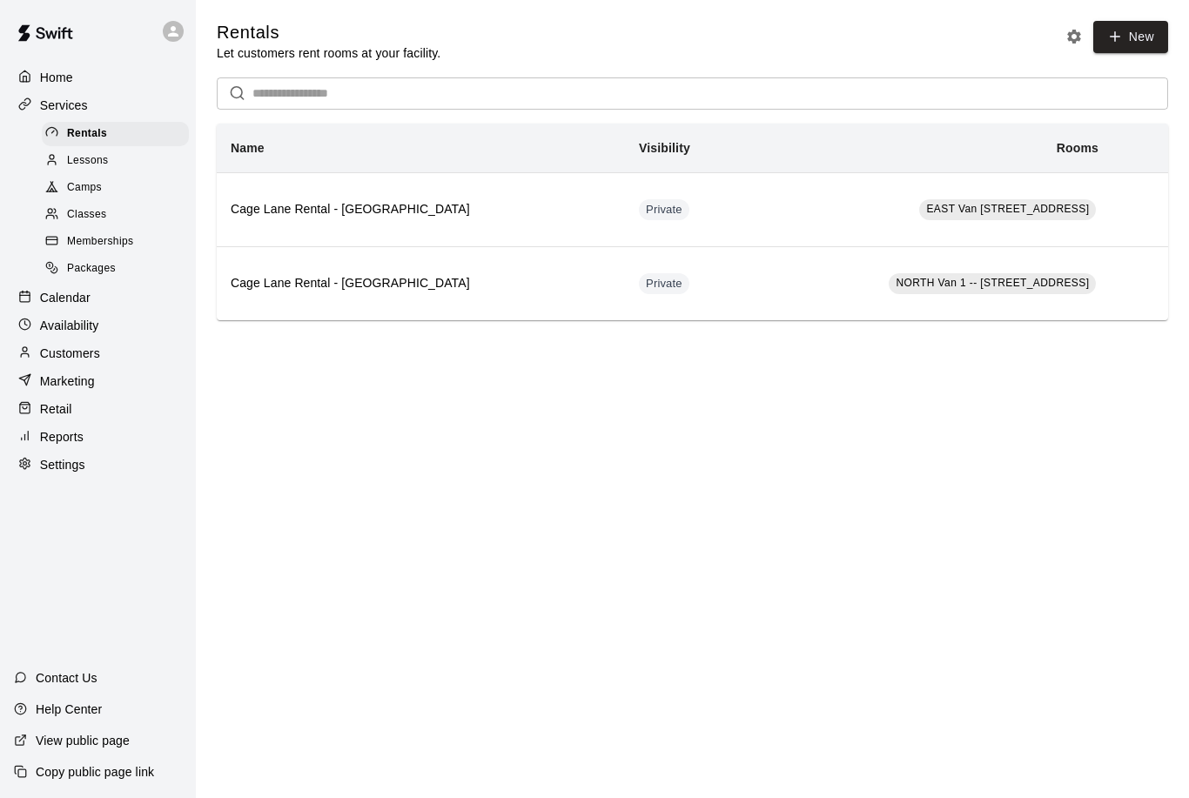
click at [80, 180] on span "Camps" at bounding box center [84, 187] width 35 height 17
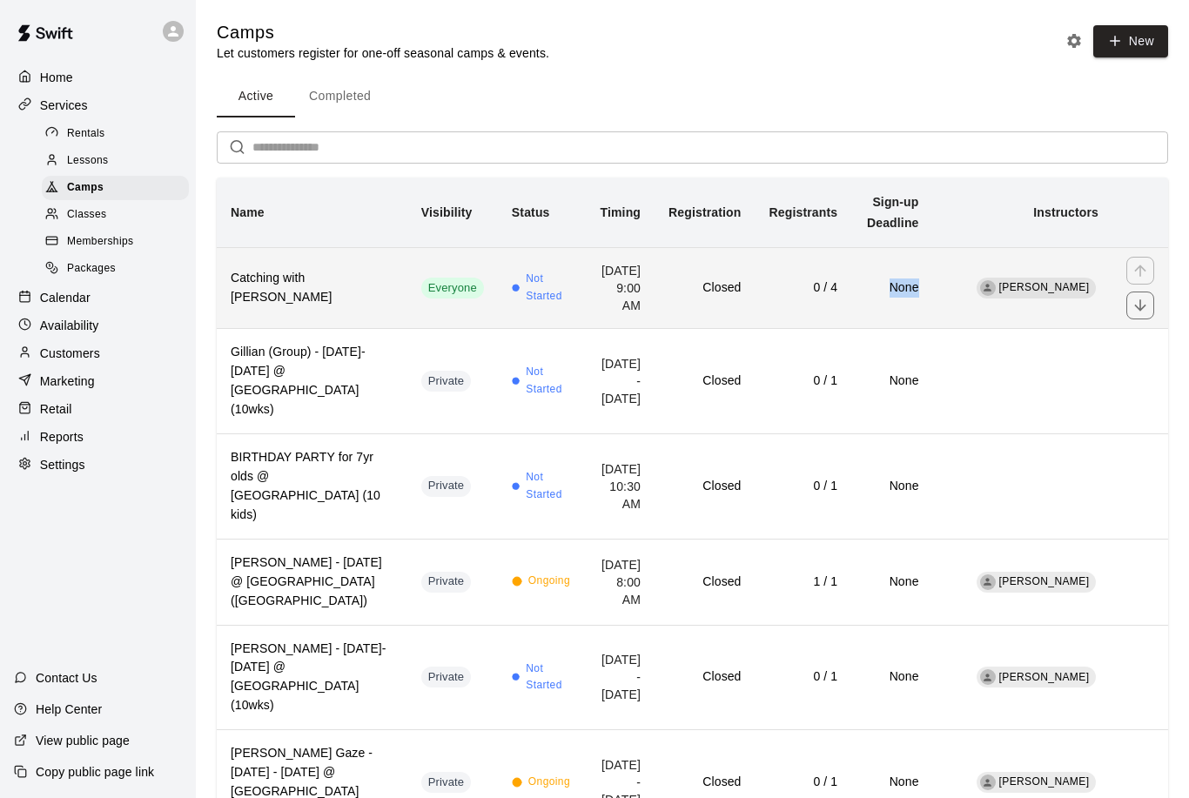
click at [818, 303] on td "0 / 4" at bounding box center [803, 287] width 97 height 81
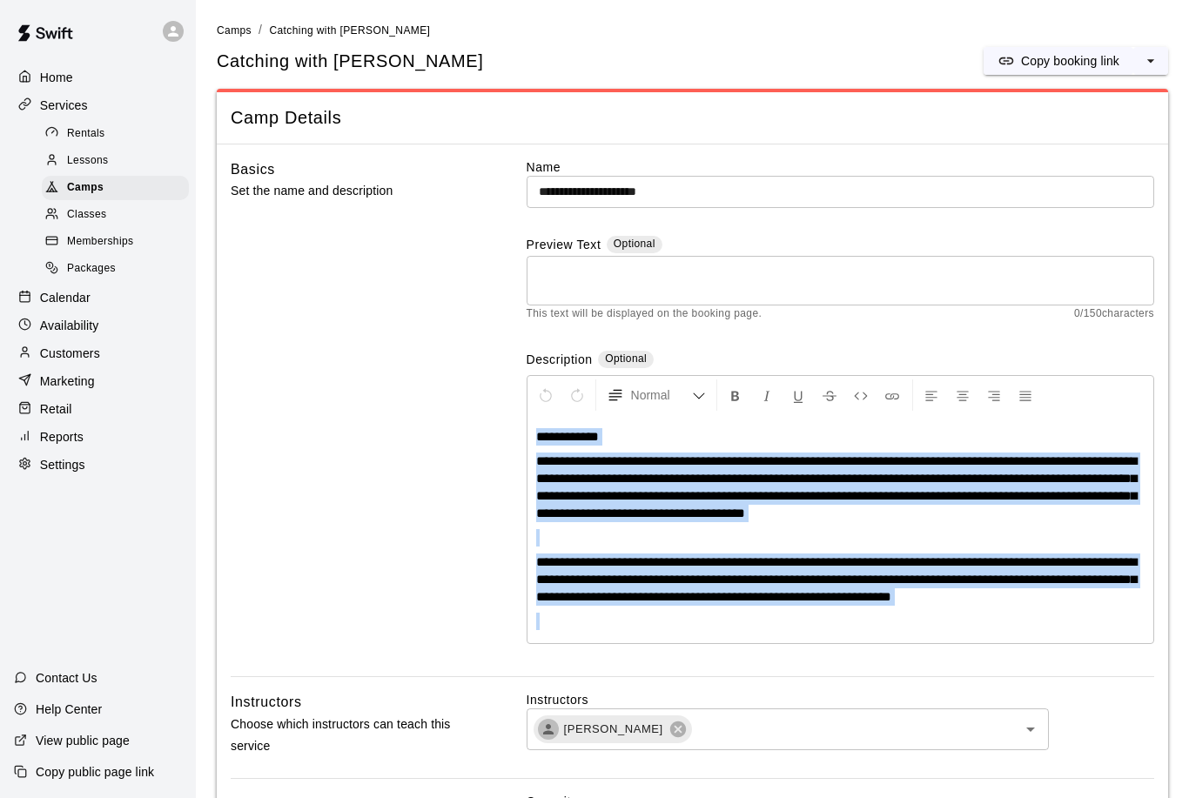
drag, startPoint x: 536, startPoint y: 439, endPoint x: 980, endPoint y: 650, distance: 491.6
click at [980, 643] on div "**********" at bounding box center [840, 529] width 626 height 228
copy div "**********"
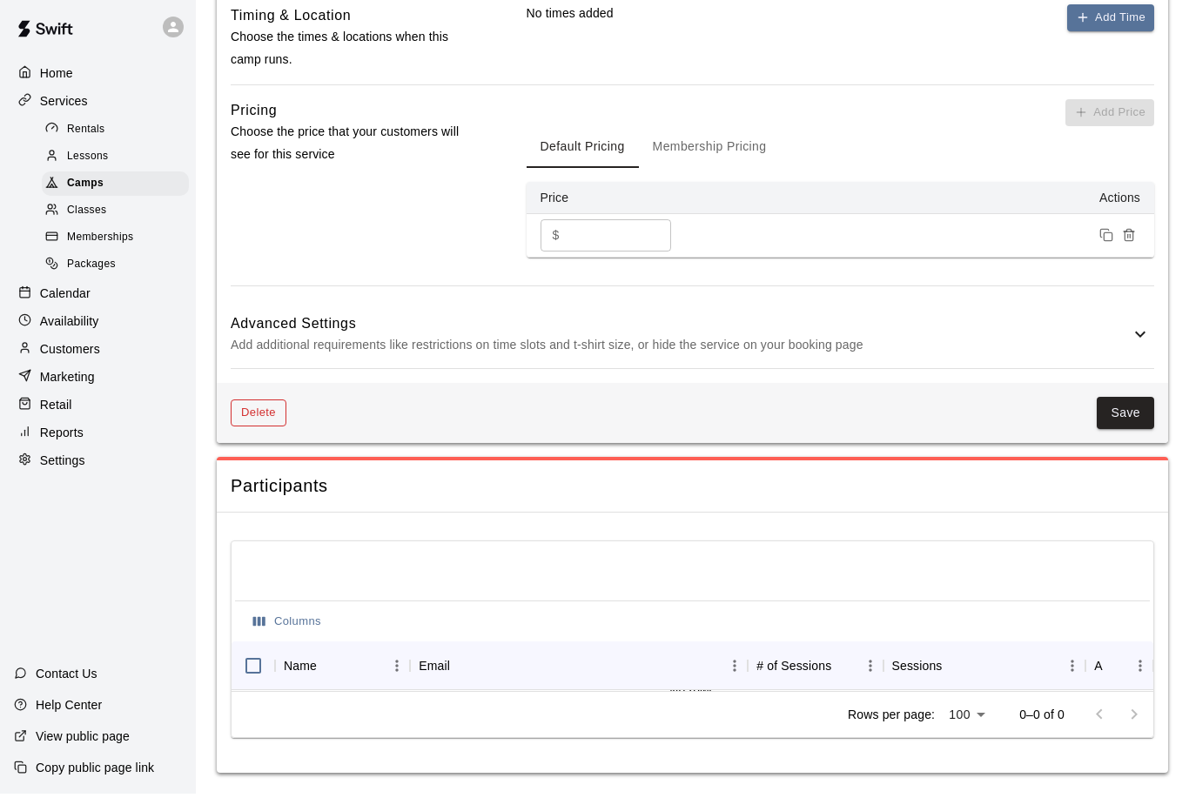
click at [265, 425] on button "Delete" at bounding box center [259, 417] width 56 height 27
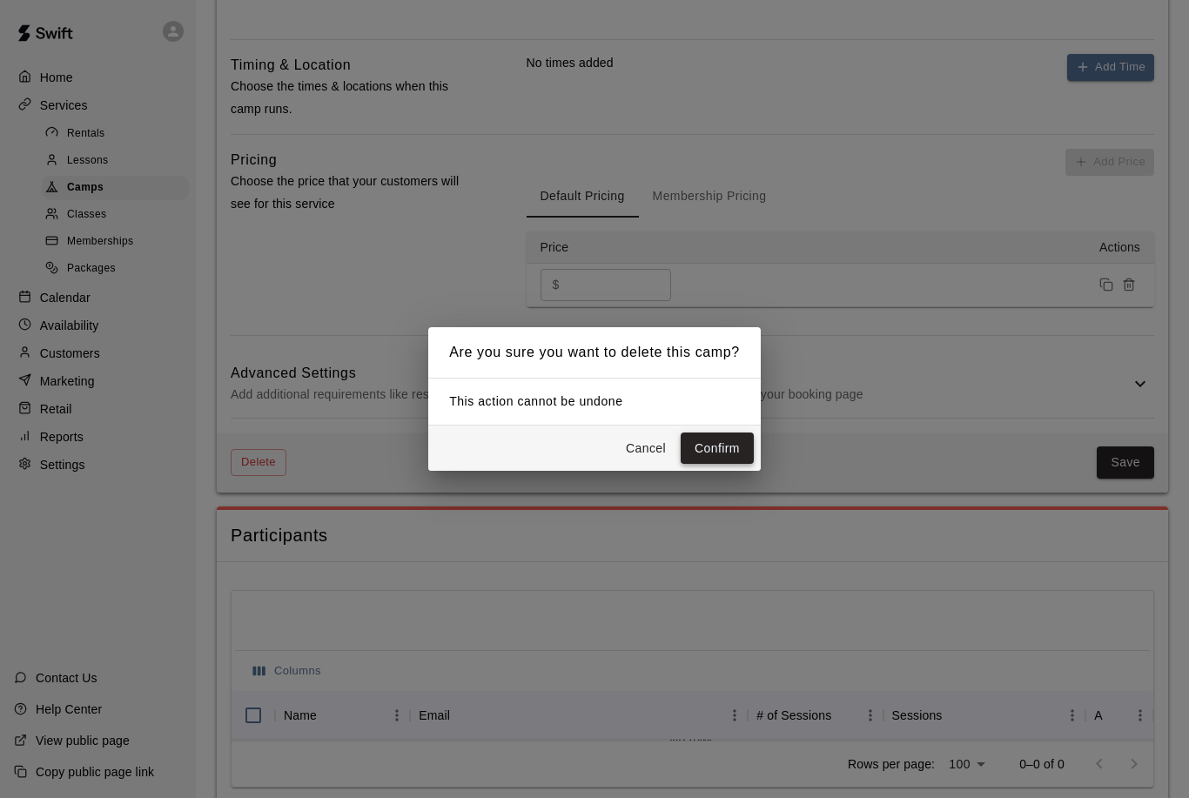
click at [709, 465] on button "Confirm" at bounding box center [717, 448] width 73 height 32
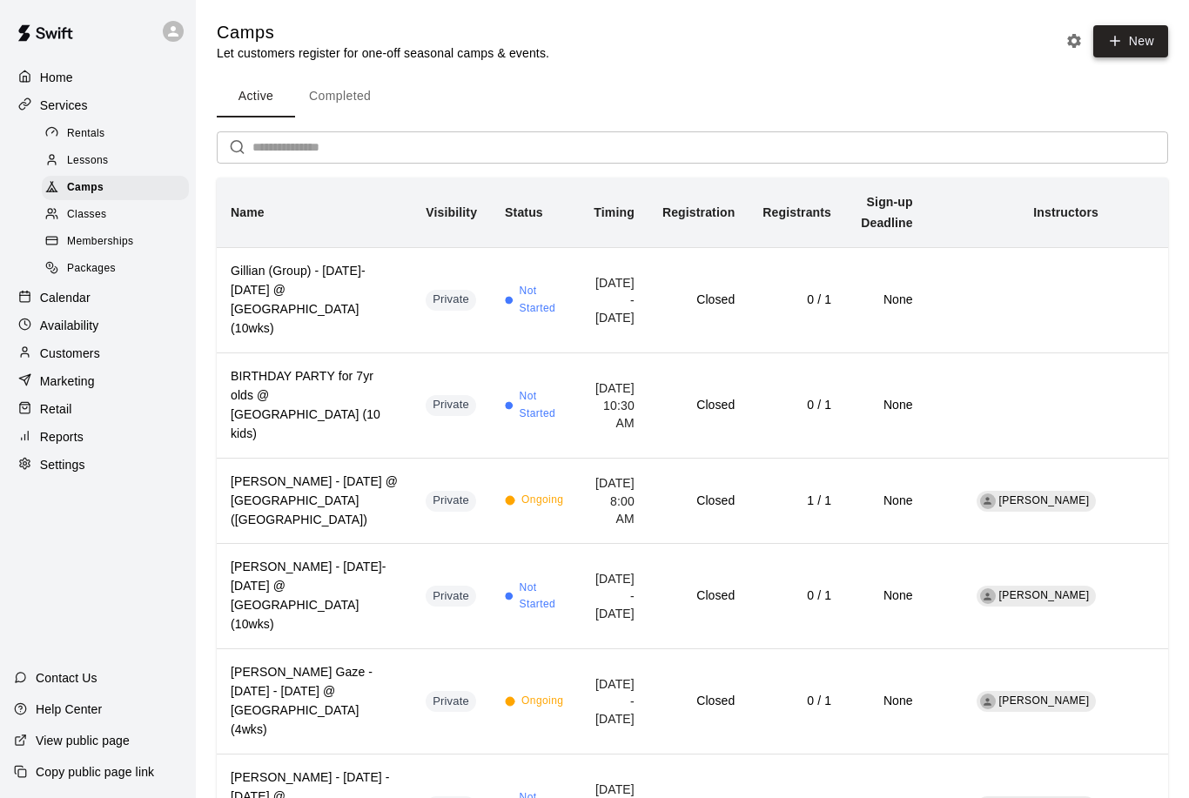
click at [1123, 52] on button "New" at bounding box center [1130, 41] width 75 height 32
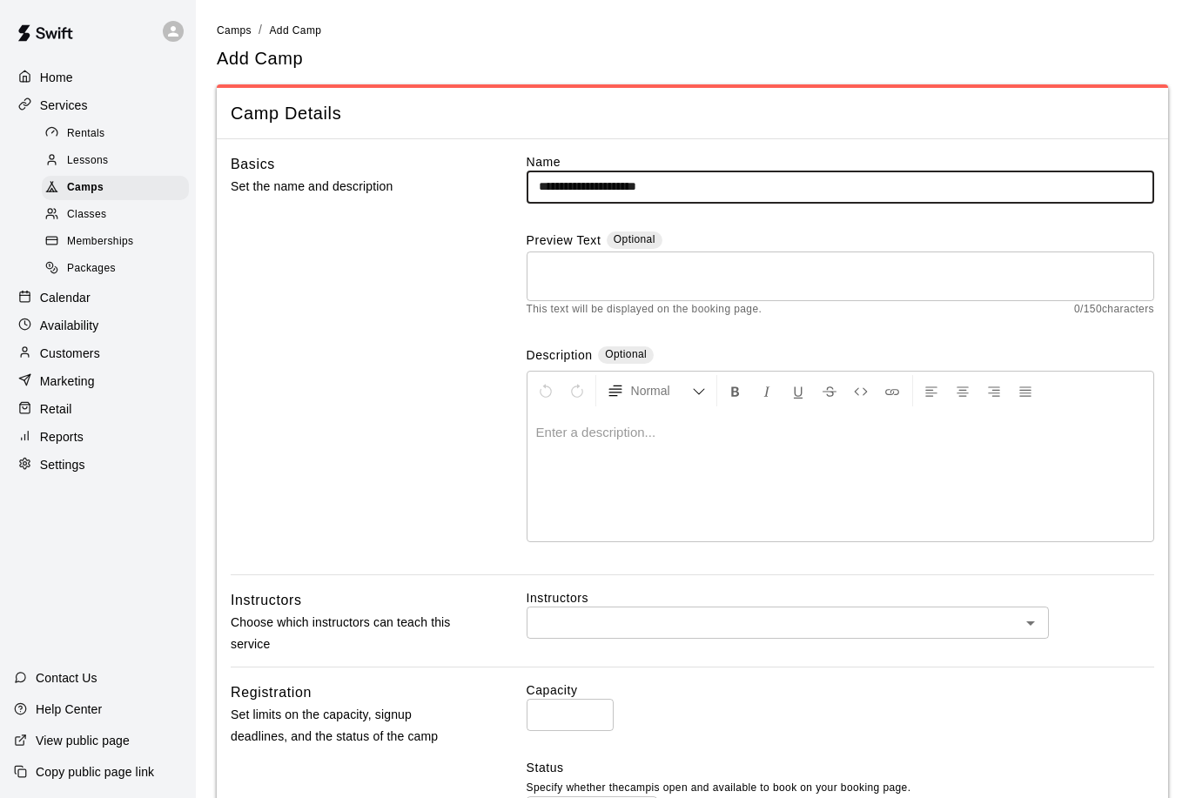
type input "**********"
click at [609, 459] on div at bounding box center [840, 476] width 626 height 131
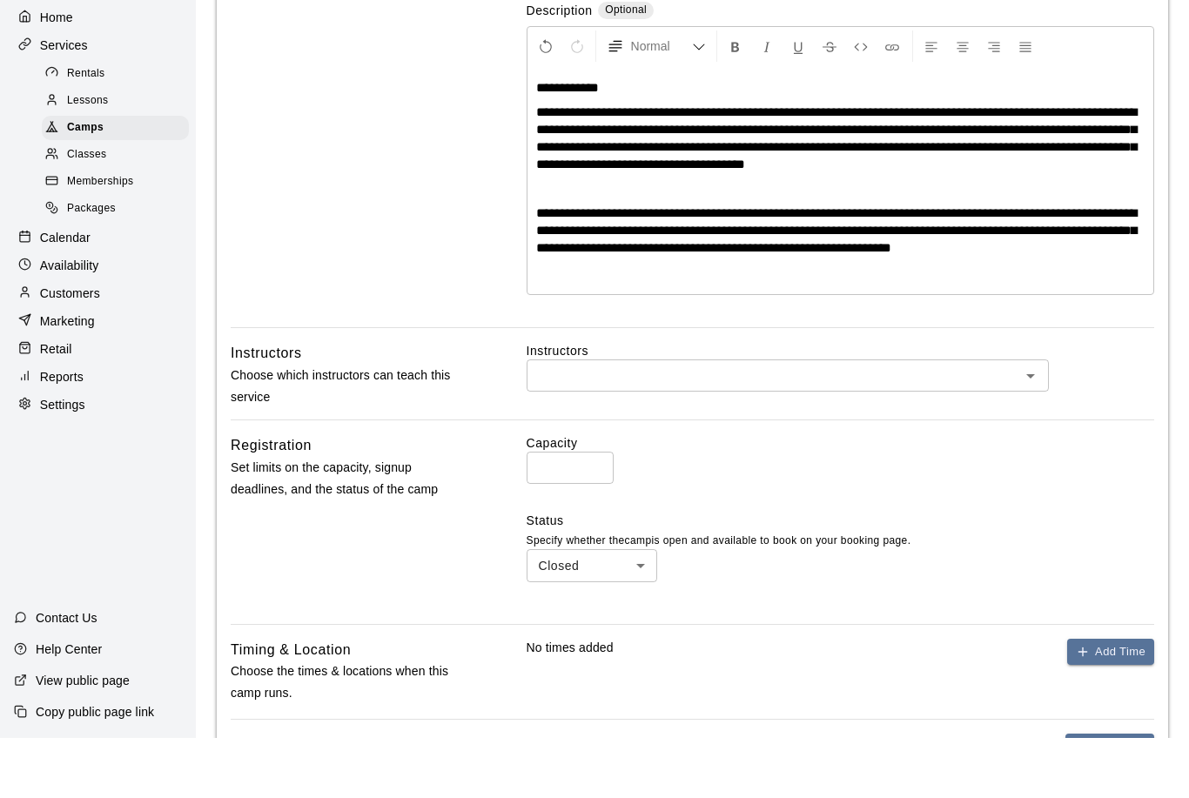
scroll to position [285, 0]
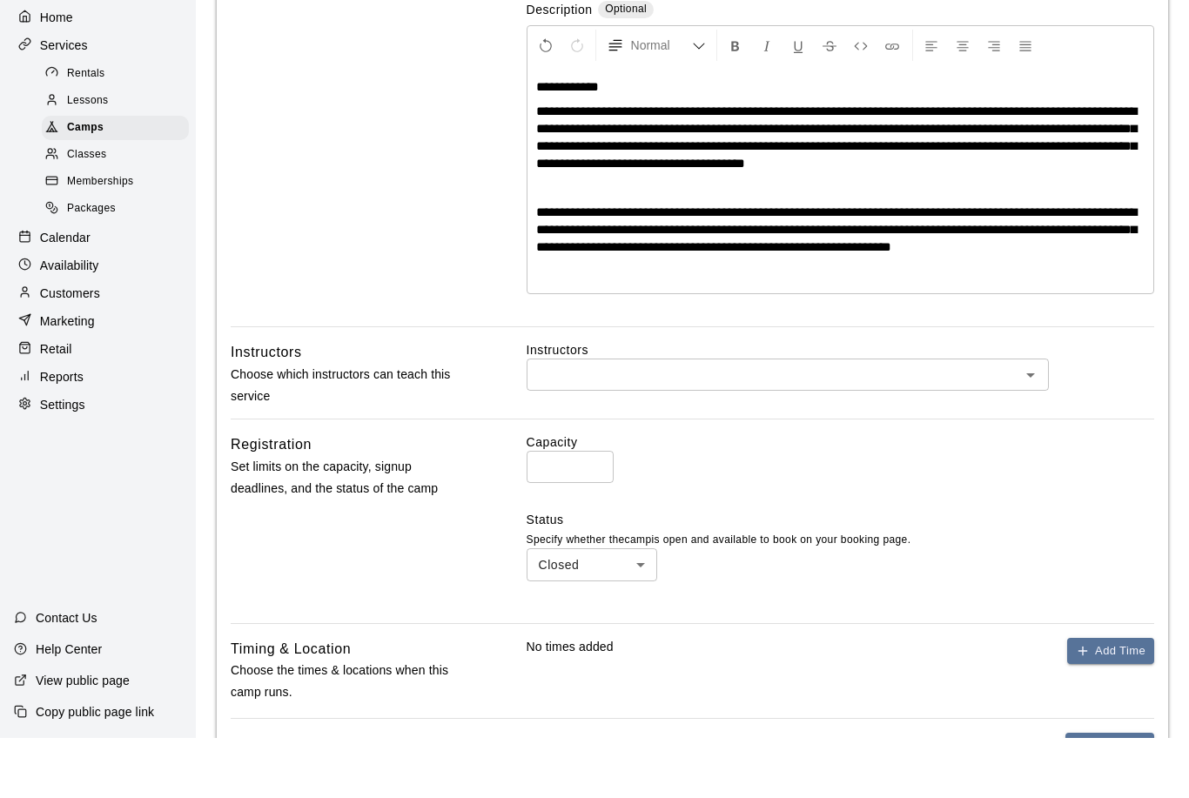
click at [680, 424] on input "text" at bounding box center [773, 435] width 483 height 22
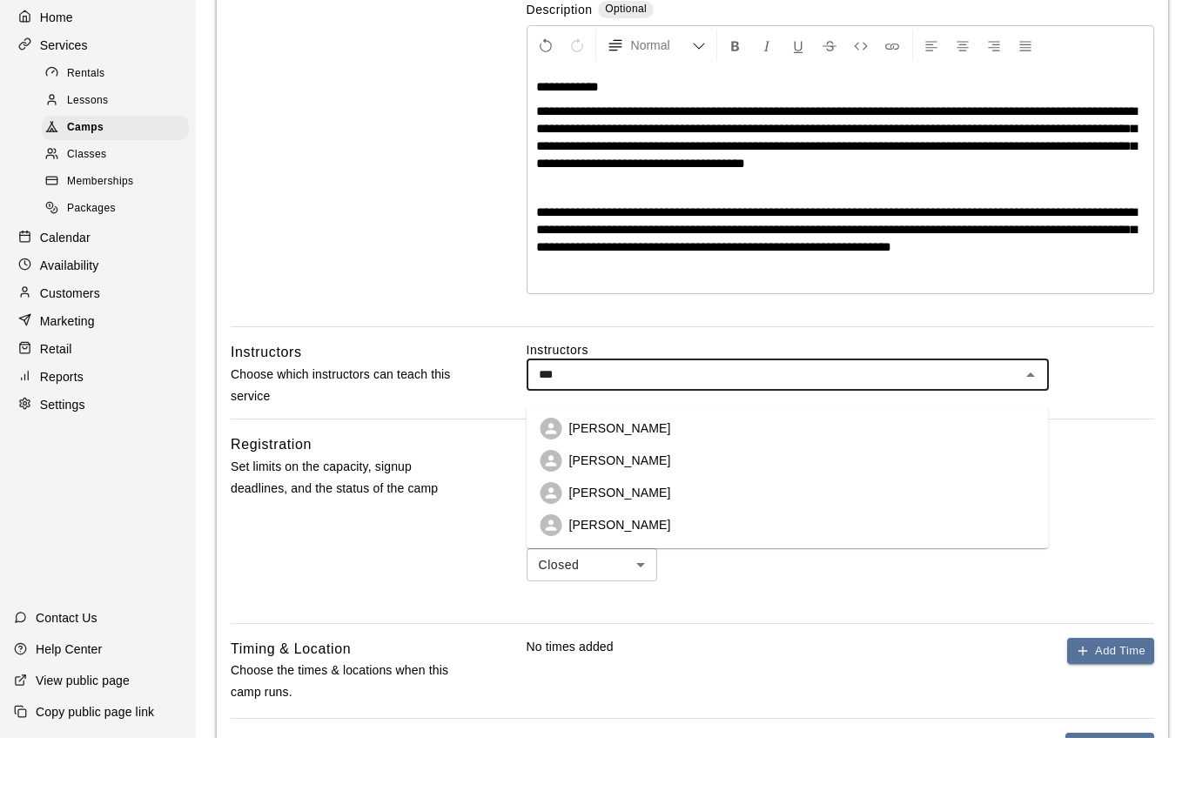
type input "****"
click at [679, 473] on li "[PERSON_NAME]" at bounding box center [787, 489] width 522 height 32
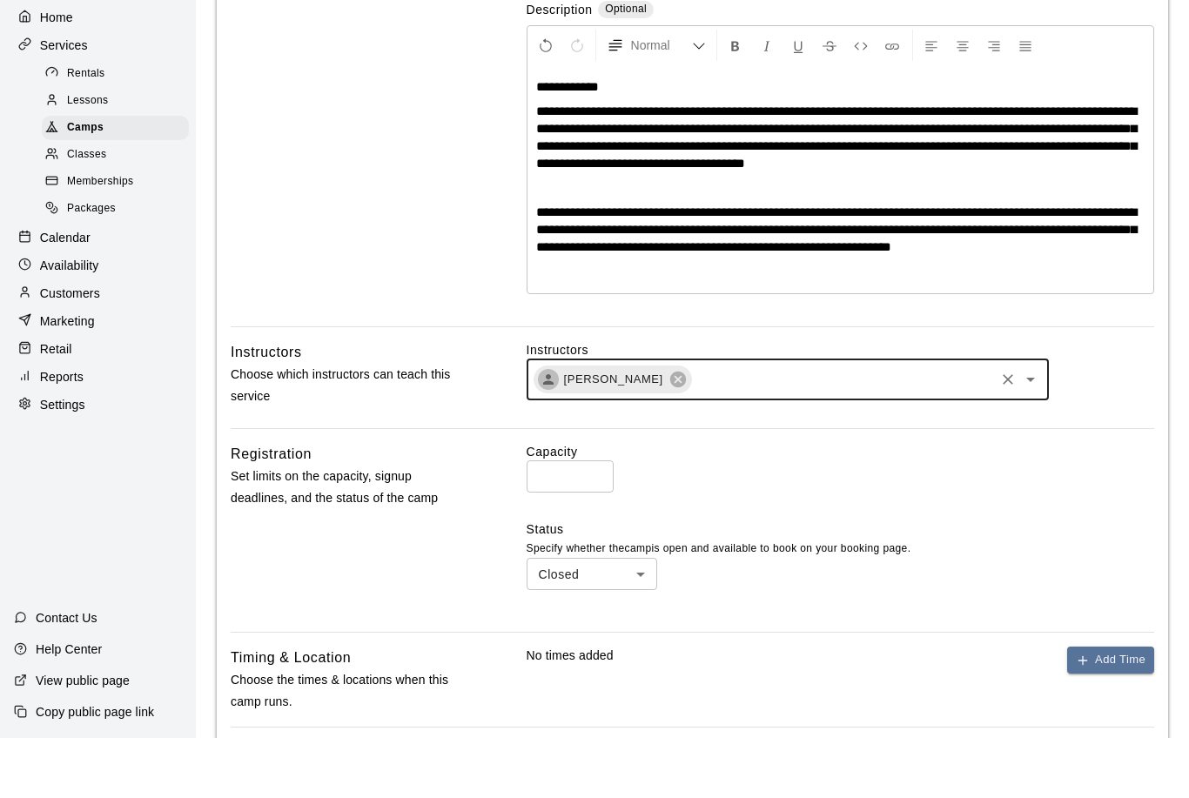
click at [579, 520] on input "*" at bounding box center [569, 536] width 87 height 32
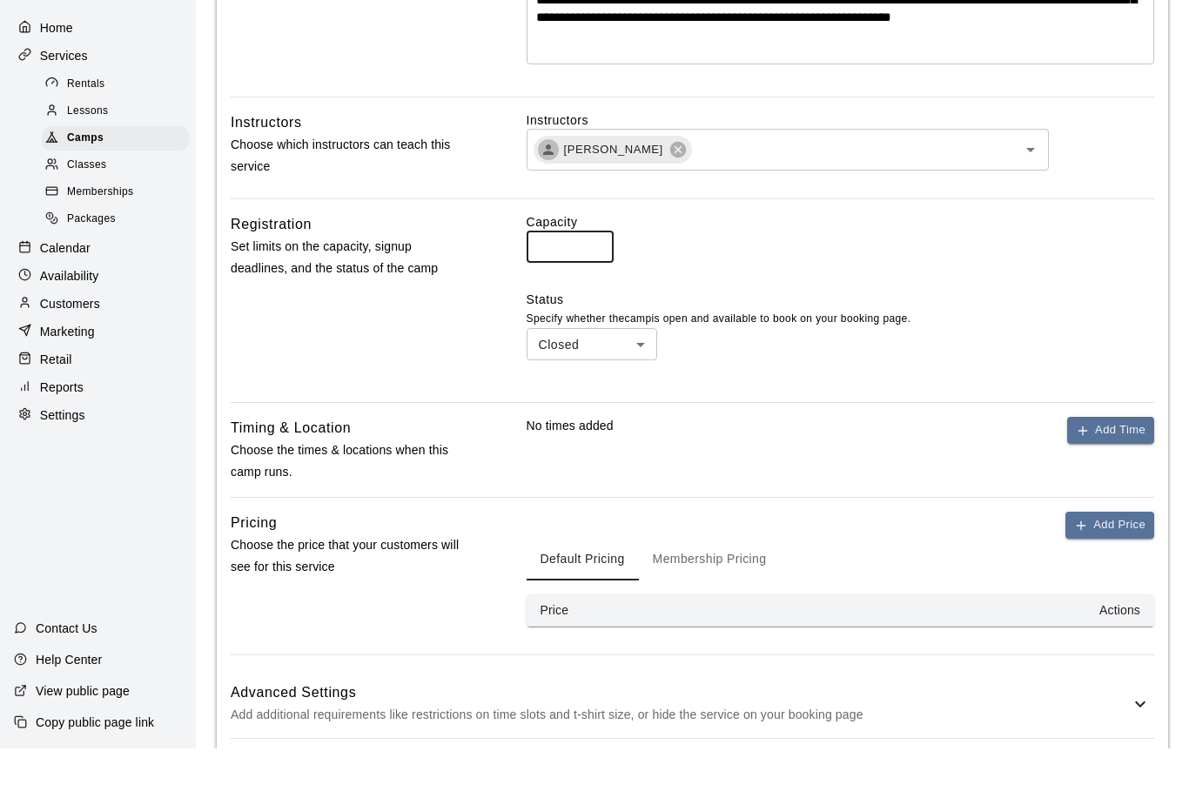
scroll to position [526, 0]
type input "*"
click at [1110, 466] on button "Add Time" at bounding box center [1110, 479] width 87 height 27
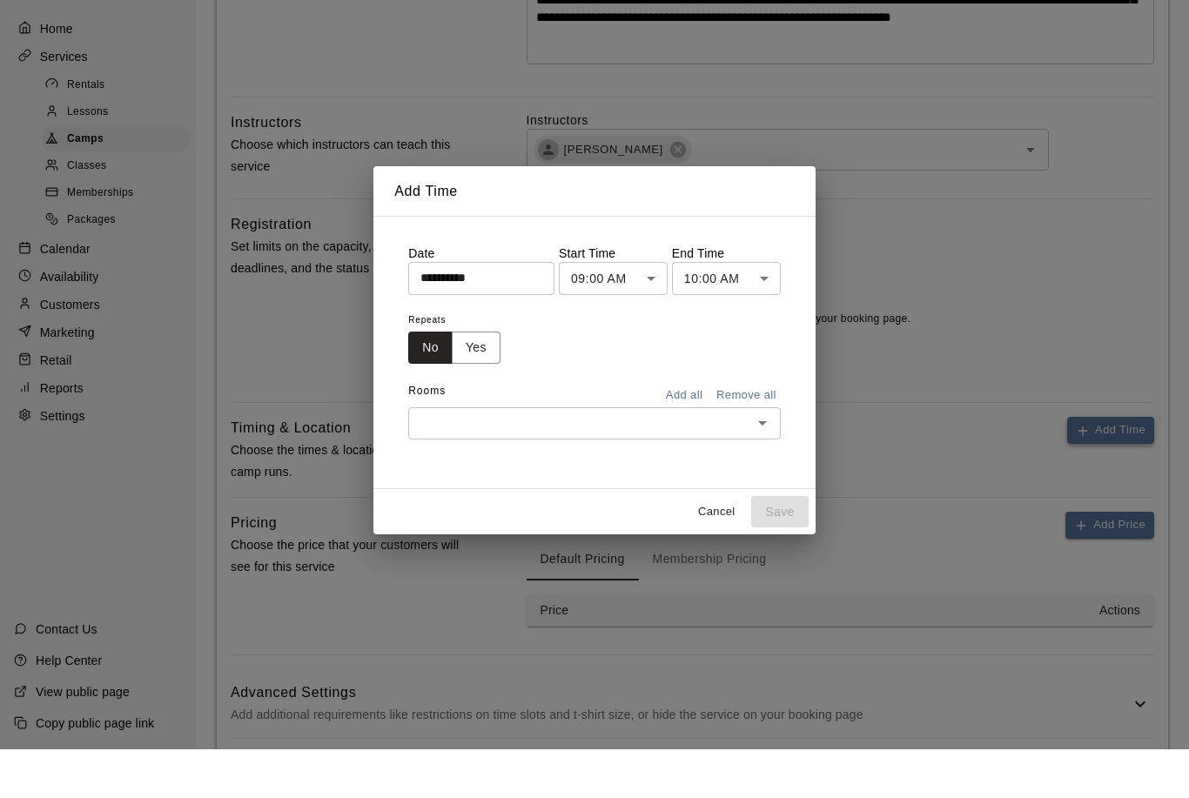
scroll to position [565, 0]
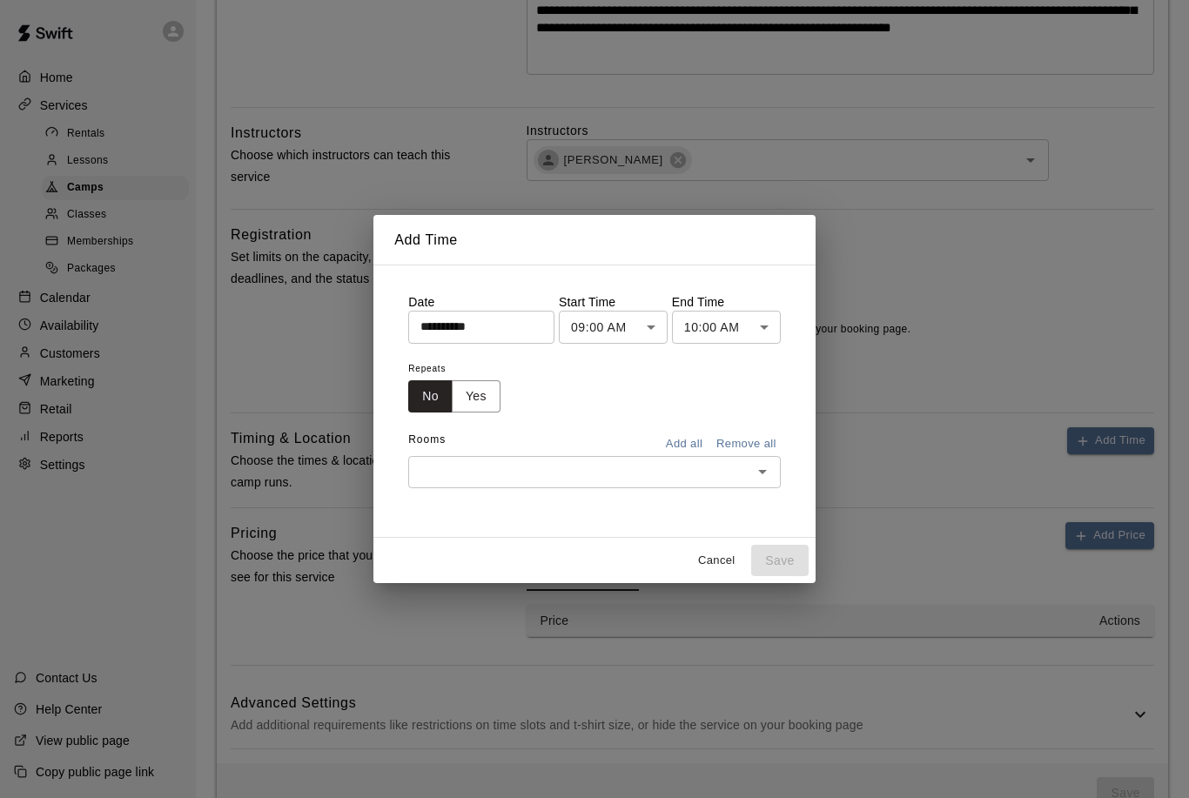
click at [736, 483] on input "text" at bounding box center [579, 472] width 333 height 22
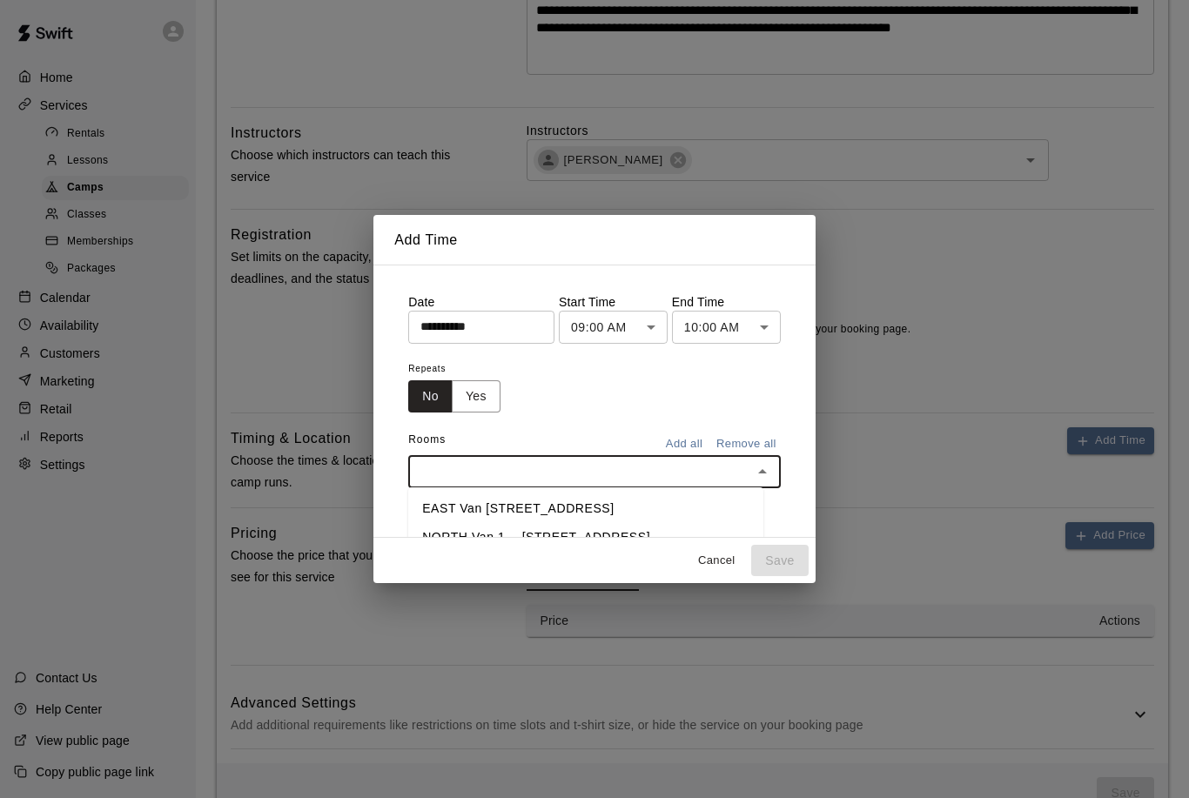
click at [516, 523] on li "EAST Van [STREET_ADDRESS]" at bounding box center [585, 508] width 355 height 29
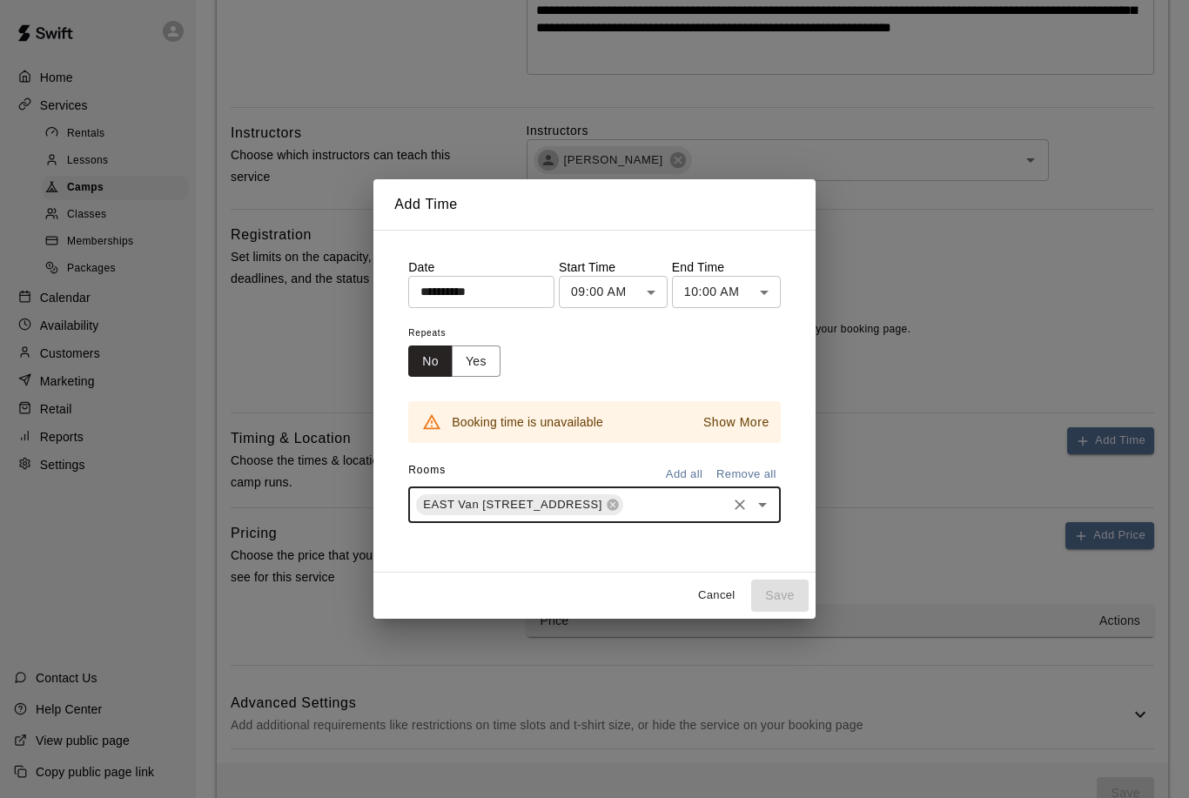
click at [493, 308] on input "**********" at bounding box center [475, 292] width 134 height 32
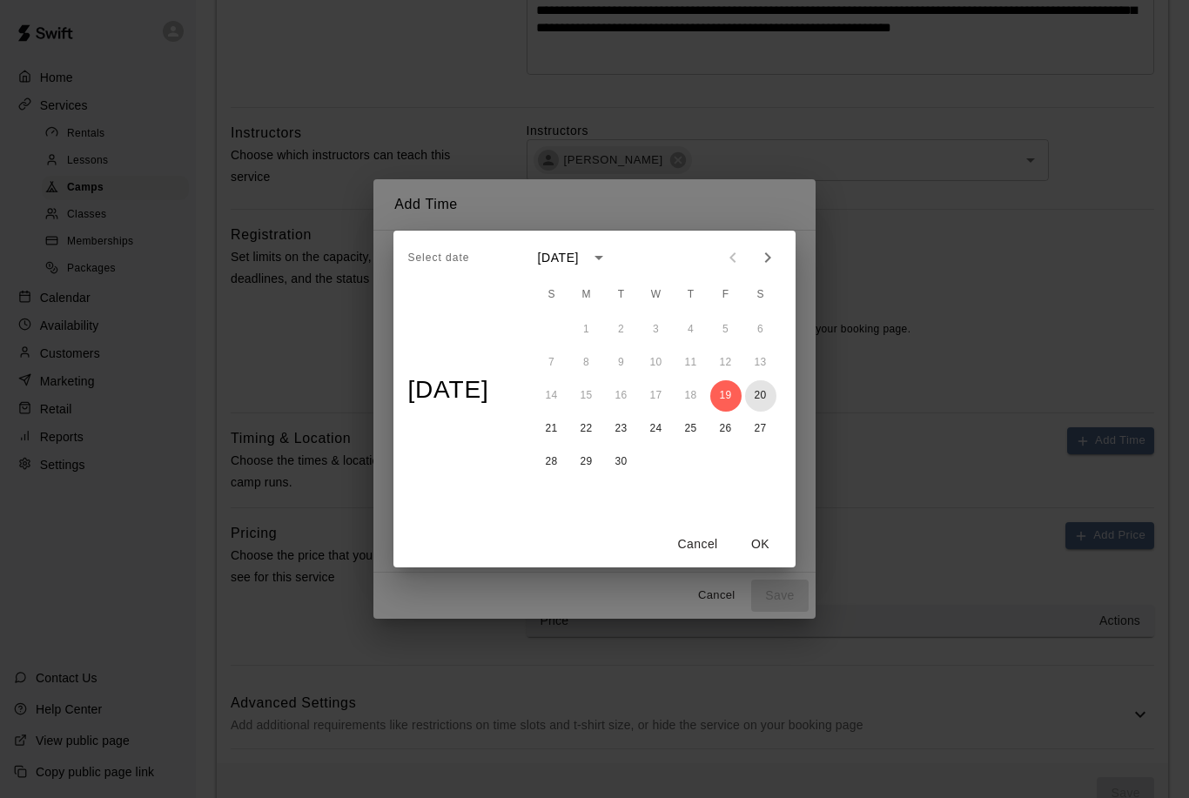
click at [762, 412] on button "20" at bounding box center [760, 395] width 31 height 31
type input "**********"
click at [768, 560] on button "OK" at bounding box center [761, 544] width 56 height 32
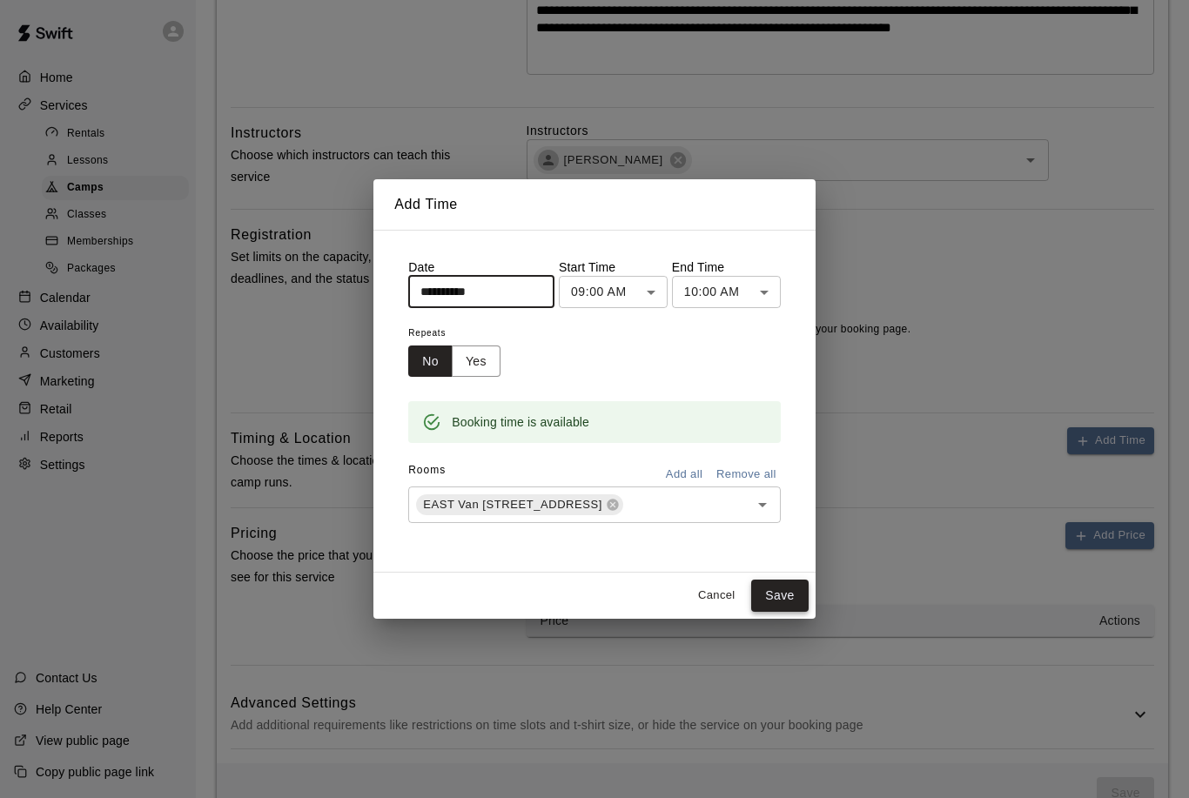
click at [783, 612] on button "Save" at bounding box center [779, 596] width 57 height 32
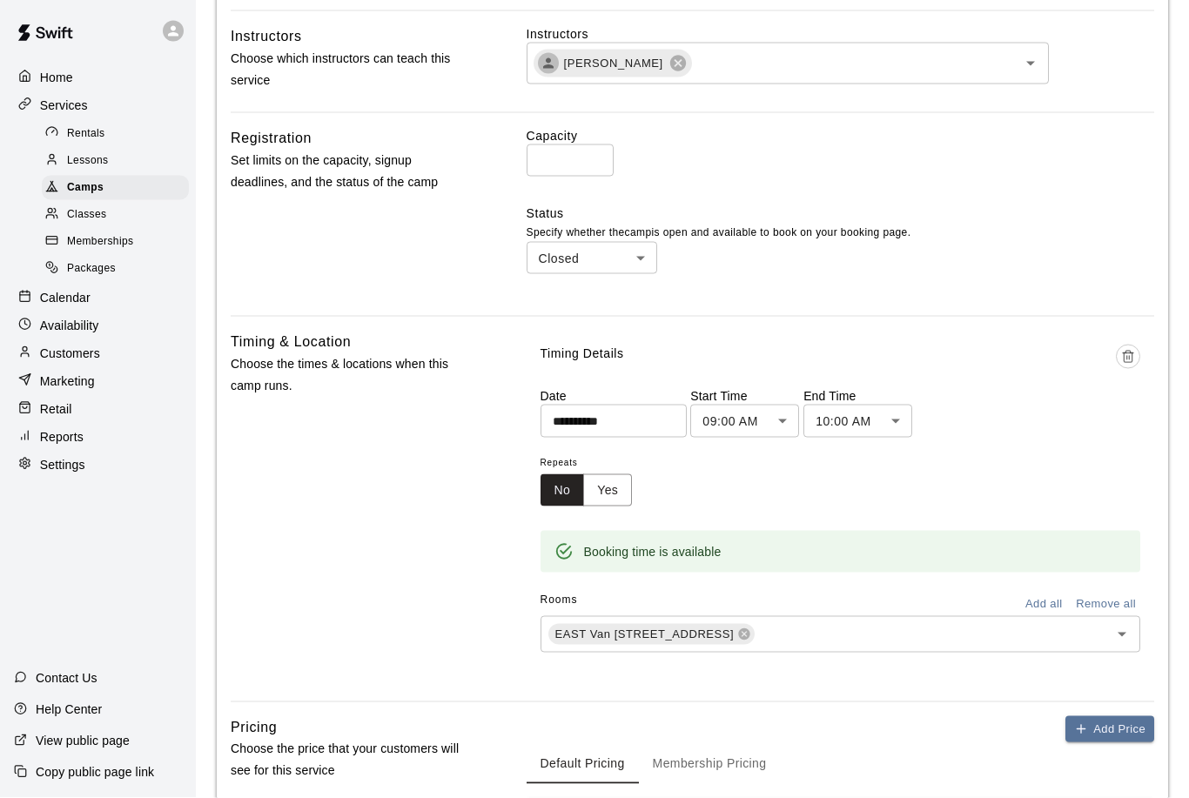
scroll to position [855, 0]
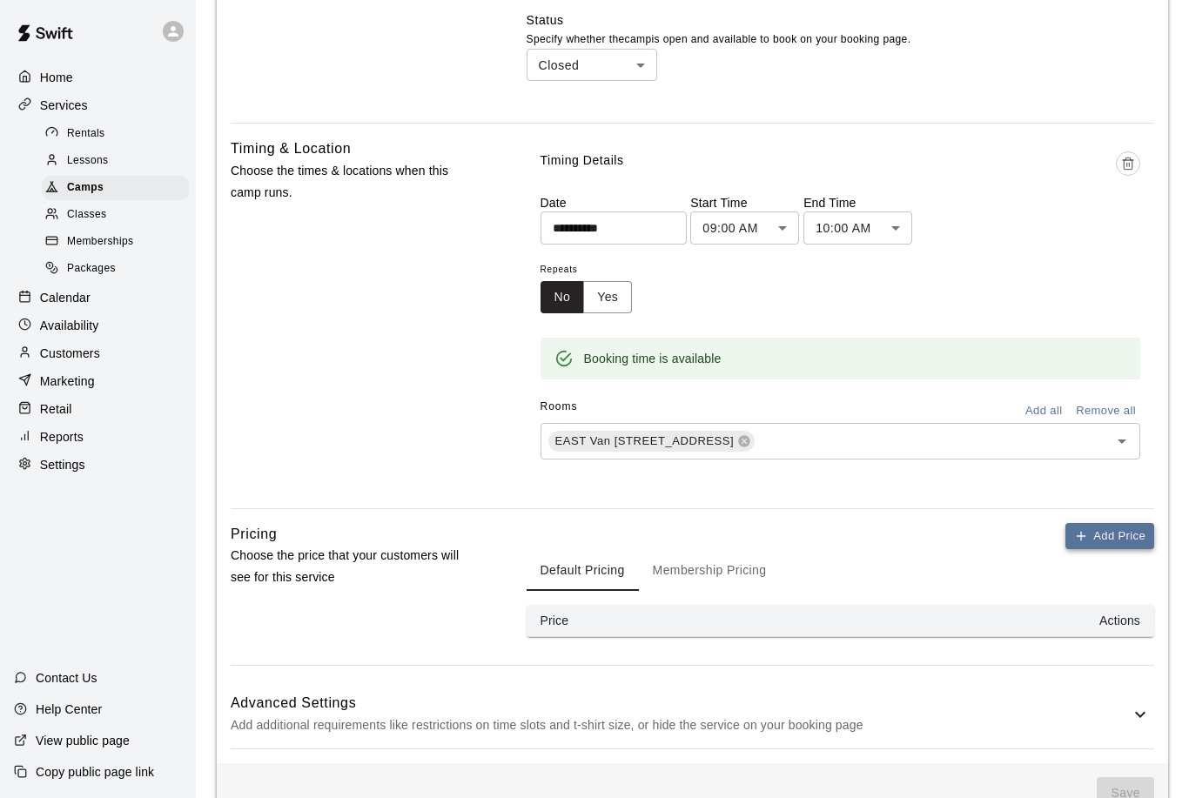
click at [1103, 544] on button "Add Price" at bounding box center [1109, 536] width 89 height 27
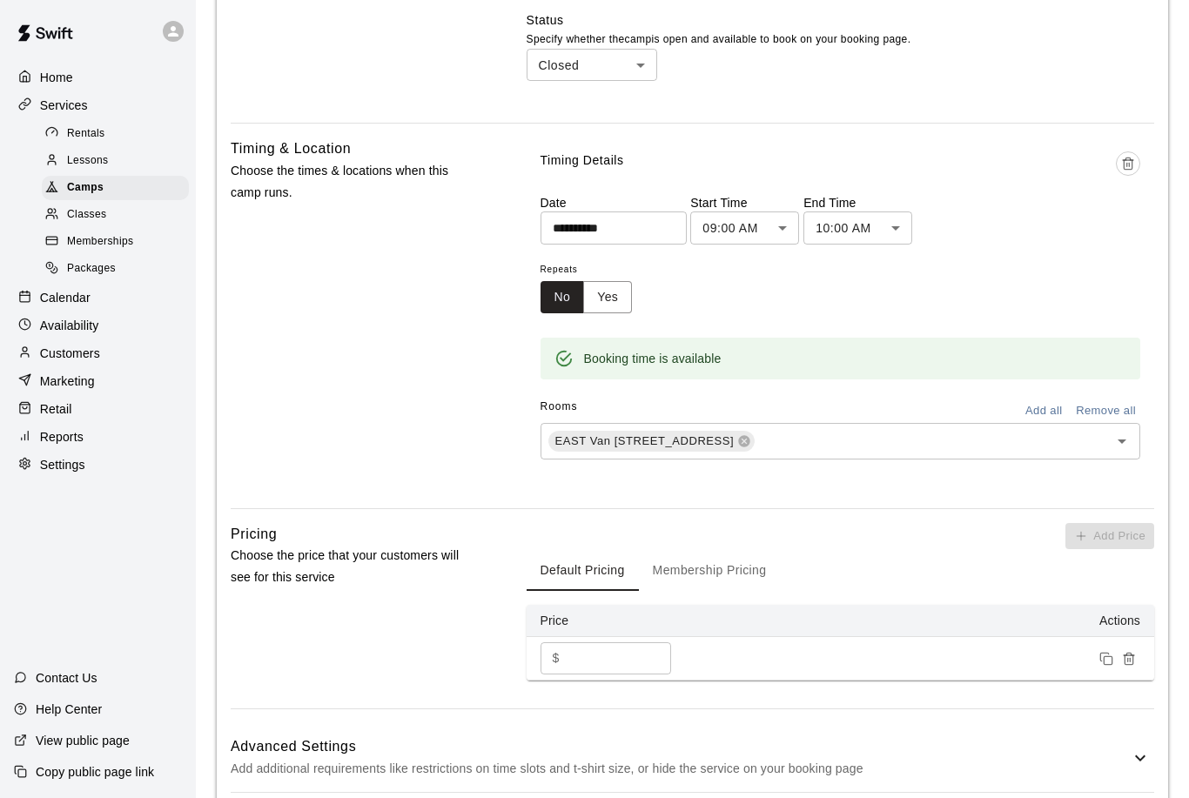
click at [620, 670] on input "*" at bounding box center [619, 658] width 104 height 32
type input "**"
click at [378, 681] on div "Pricing Choose the price that your customers will see for this service" at bounding box center [351, 616] width 240 height 186
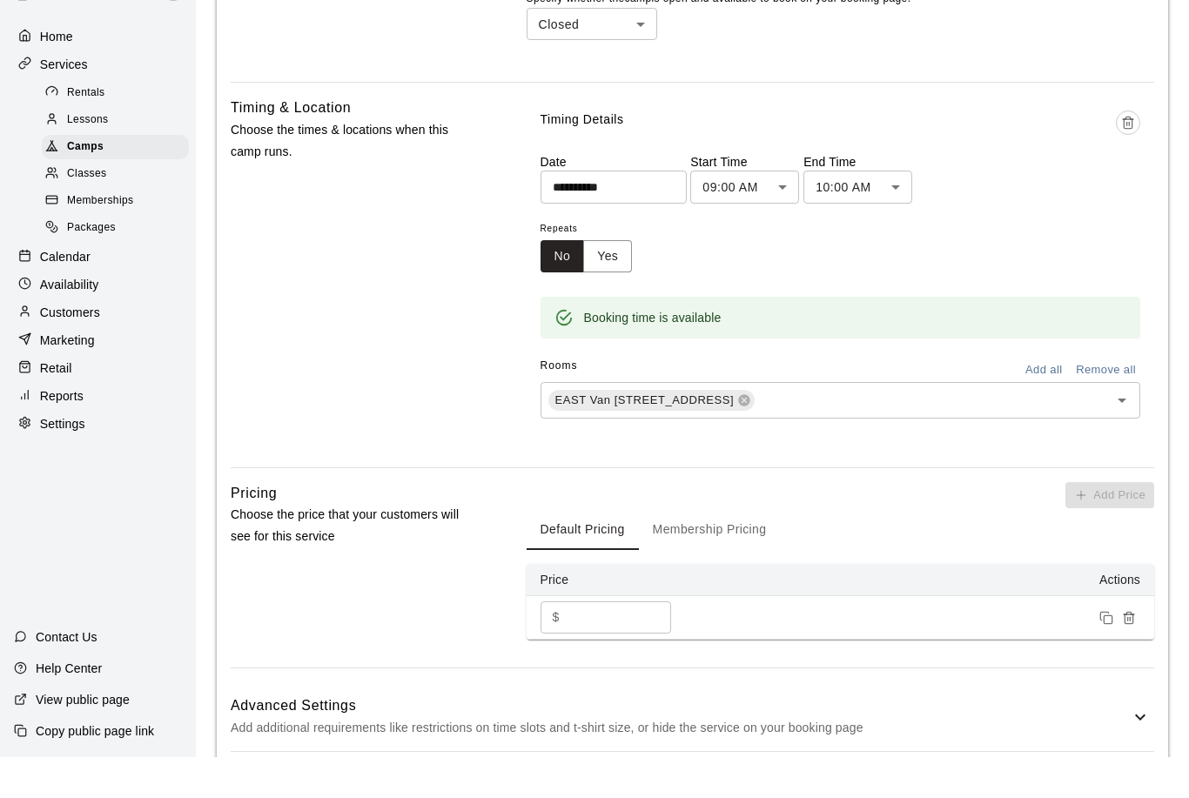
scroll to position [898, 0]
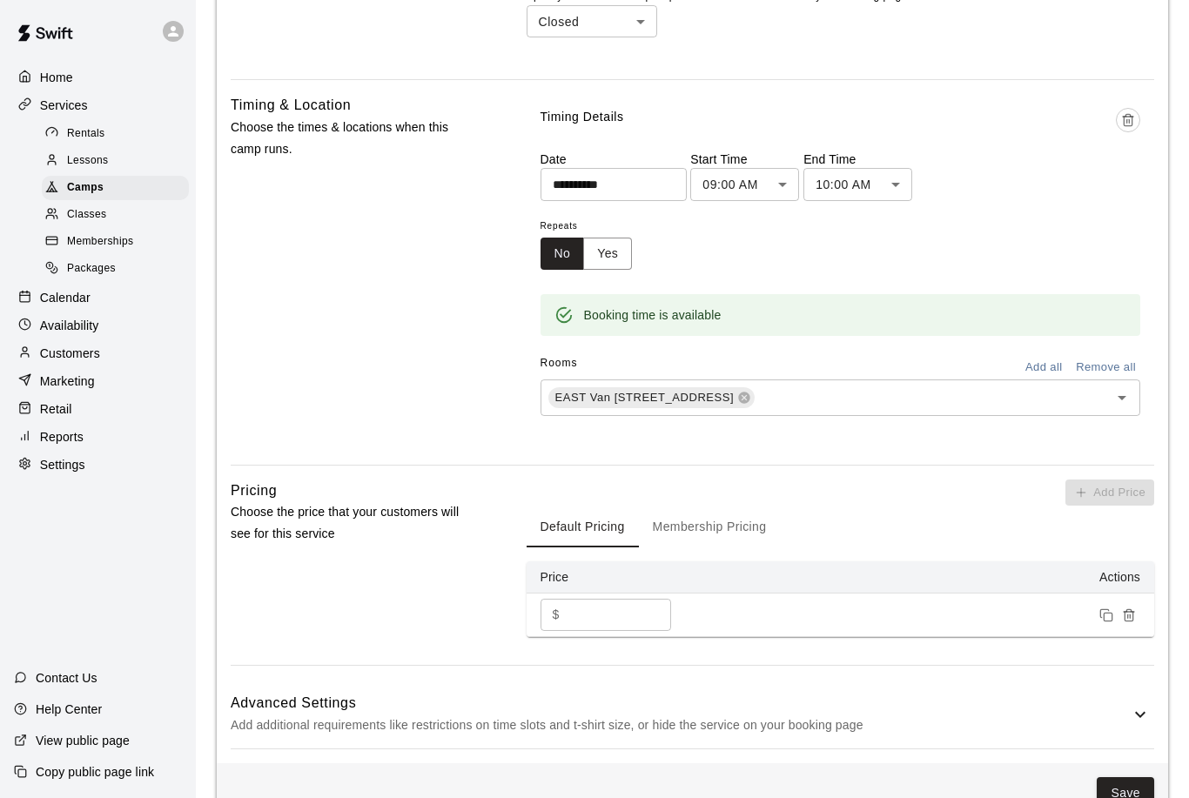
click at [1139, 725] on icon at bounding box center [1140, 714] width 21 height 21
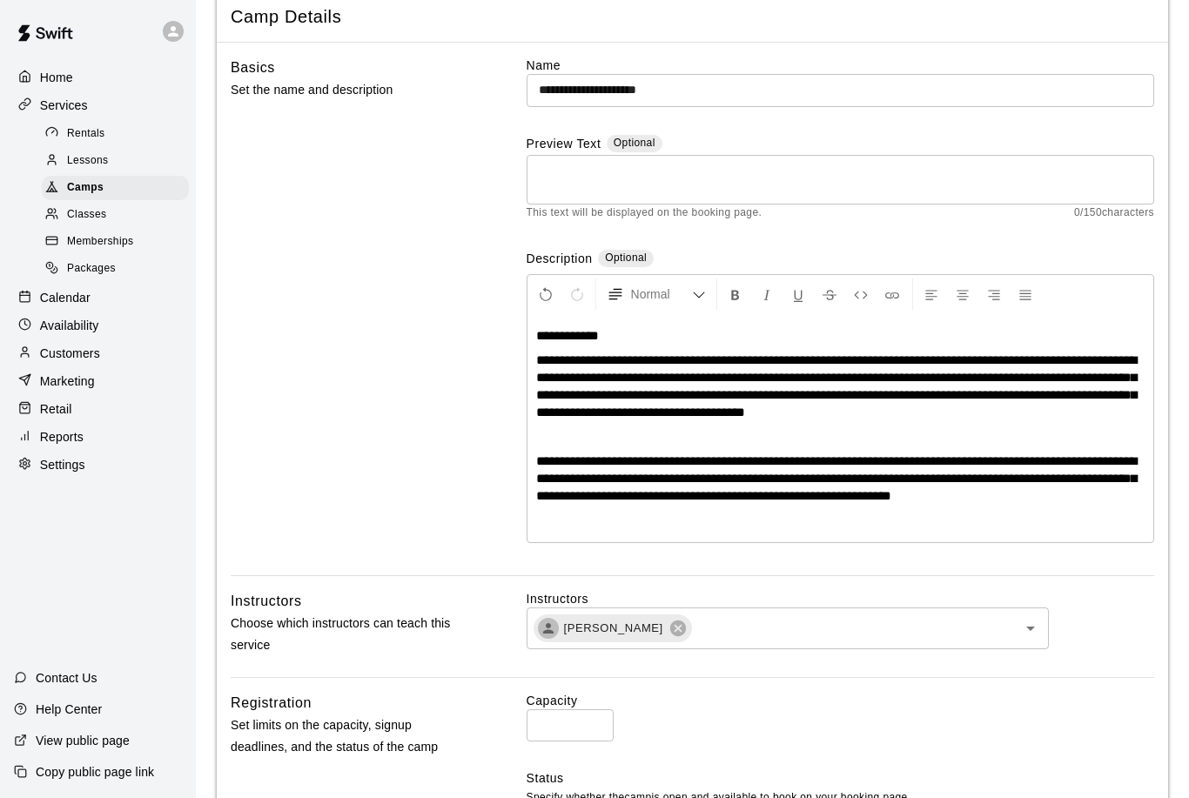
scroll to position [0, 0]
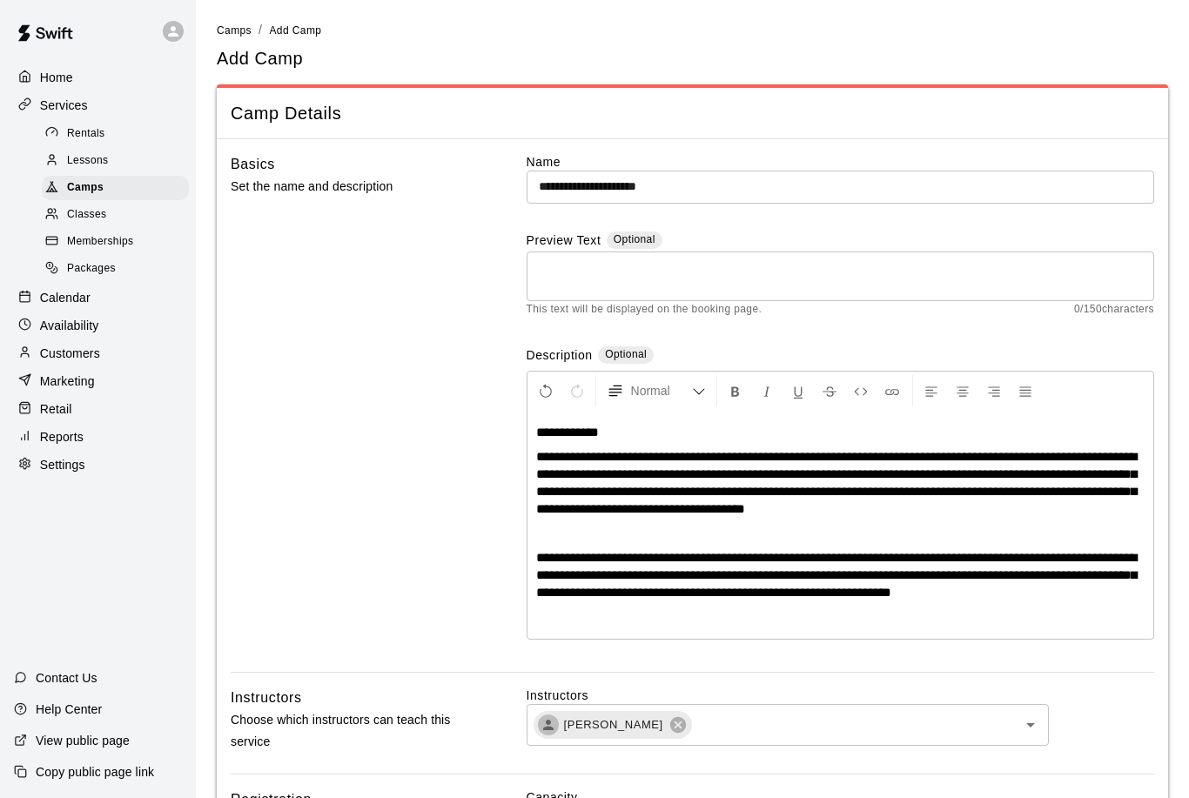
click at [785, 183] on input "**********" at bounding box center [839, 187] width 627 height 32
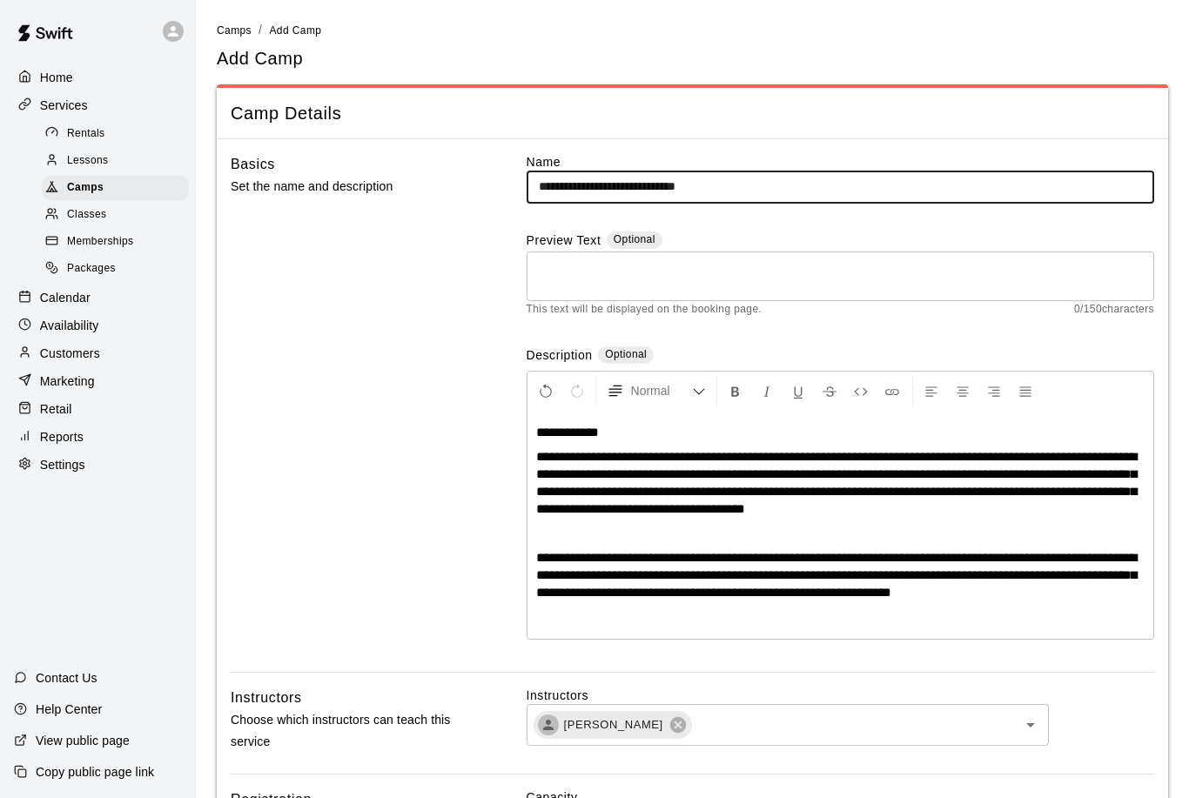
type input "**********"
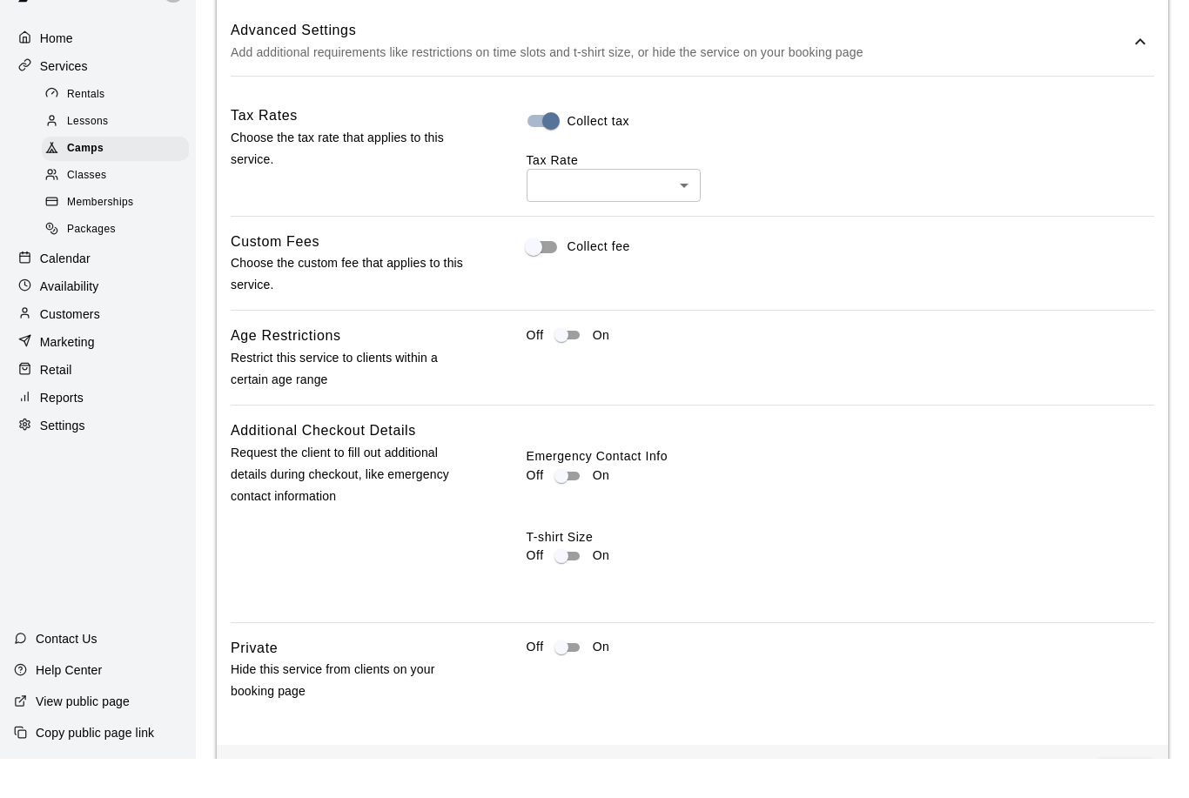
scroll to position [1606, 0]
